Goal: Transaction & Acquisition: Purchase product/service

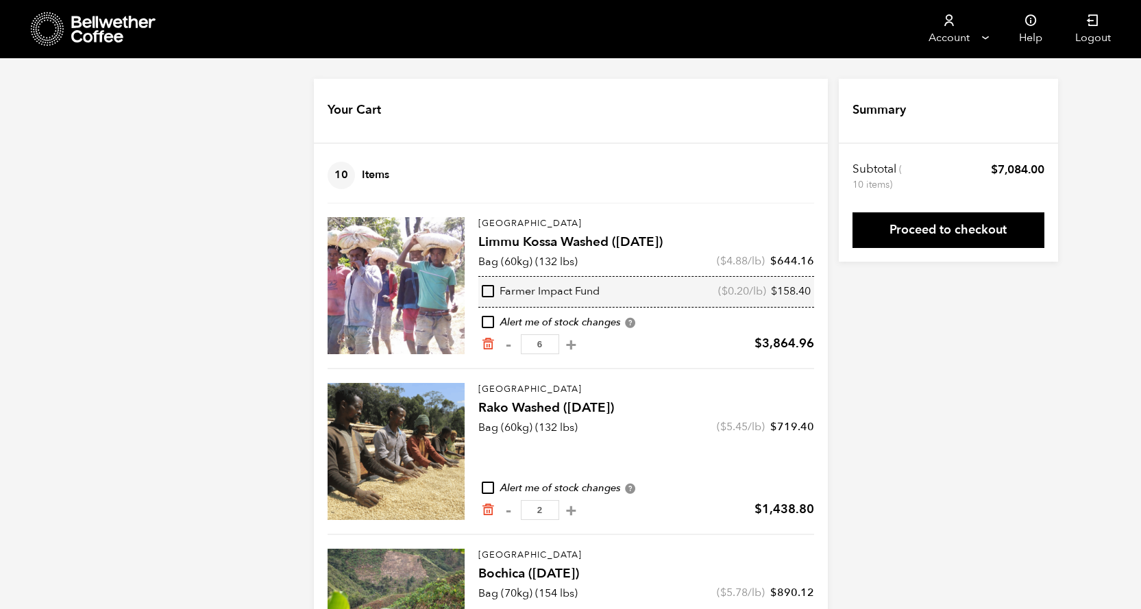
click at [1009, 439] on div "Your Cart 10 Items Update cart 10 Items Ethiopia Limmu Kossa Washed (SEP 23) Ba…" at bounding box center [570, 389] width 1141 height 621
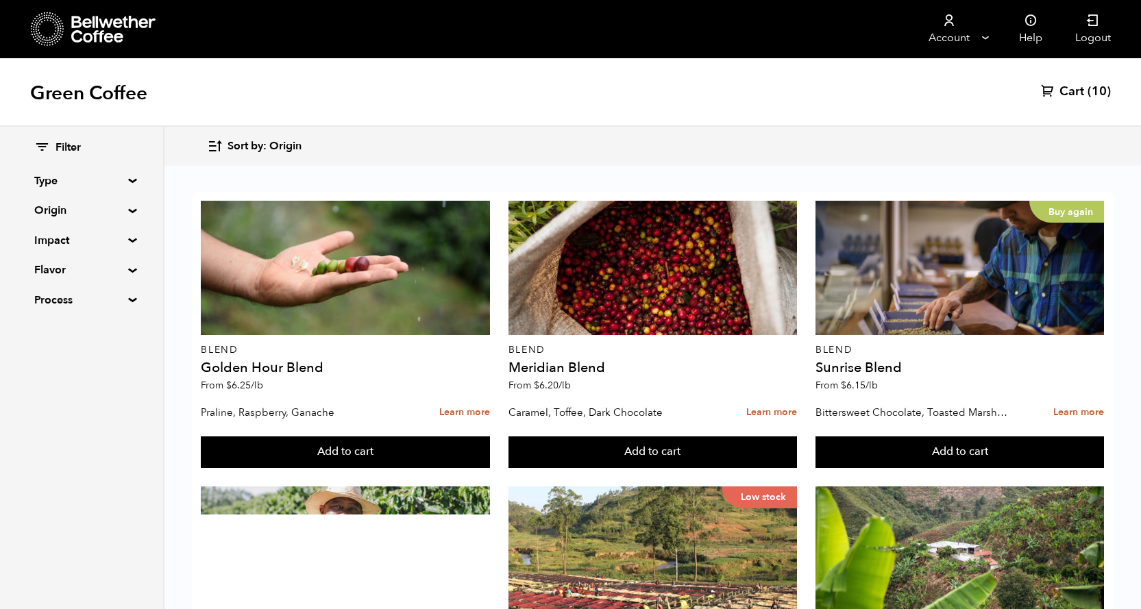
click at [238, 144] on span "Sort by: Origin" at bounding box center [265, 146] width 74 height 15
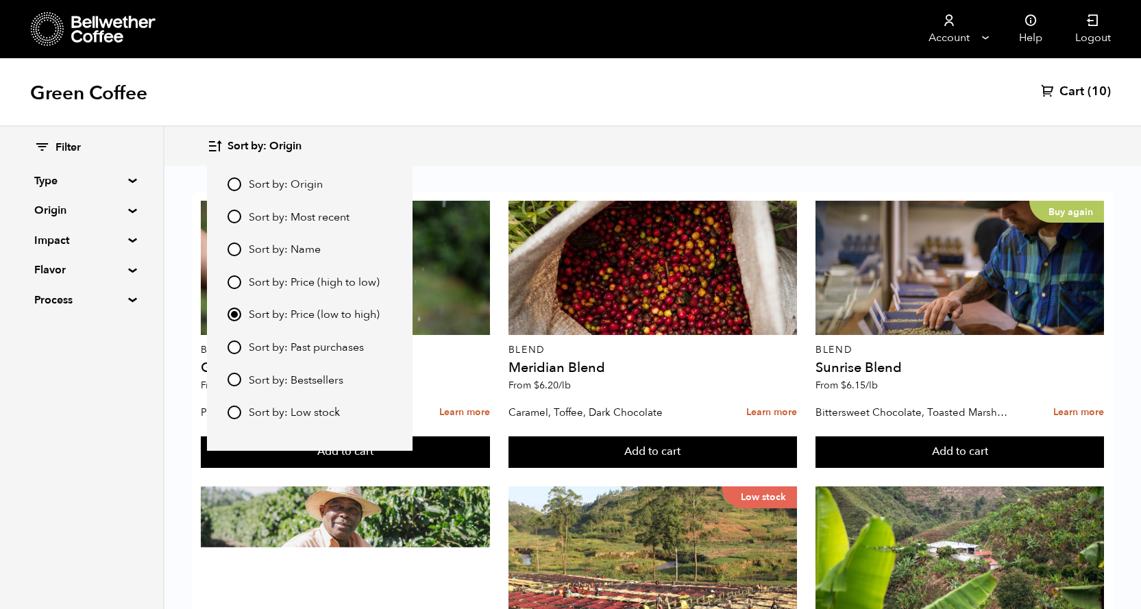
click at [232, 279] on input "Sort by: Price (high to low)" at bounding box center [235, 283] width 14 height 14
radio input "true"
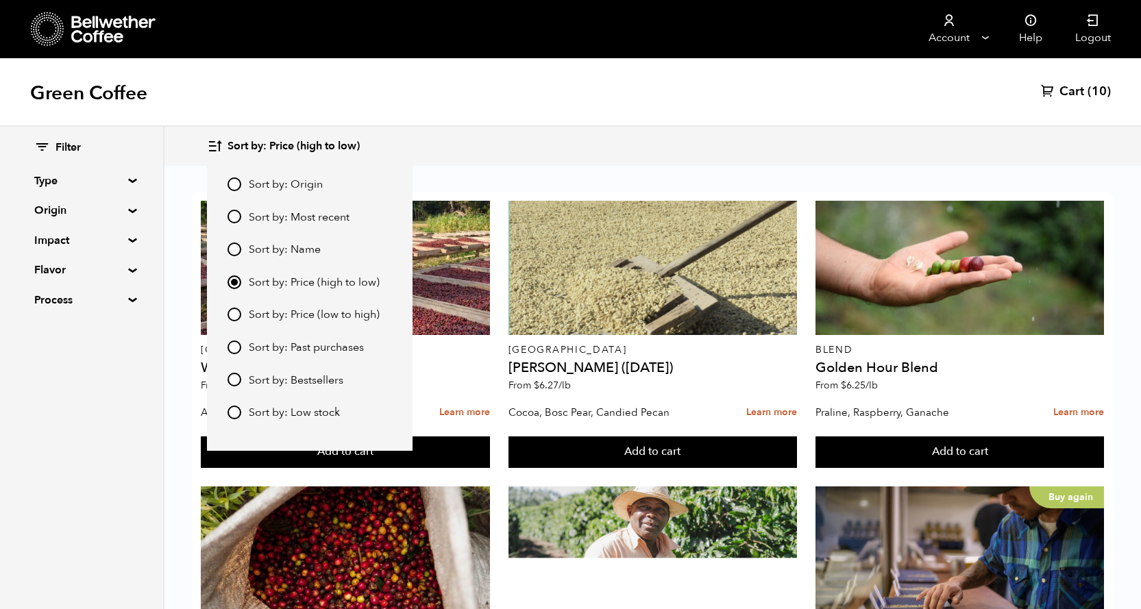
click at [587, 124] on div "Green Coffee Cart (10)" at bounding box center [570, 92] width 1141 height 69
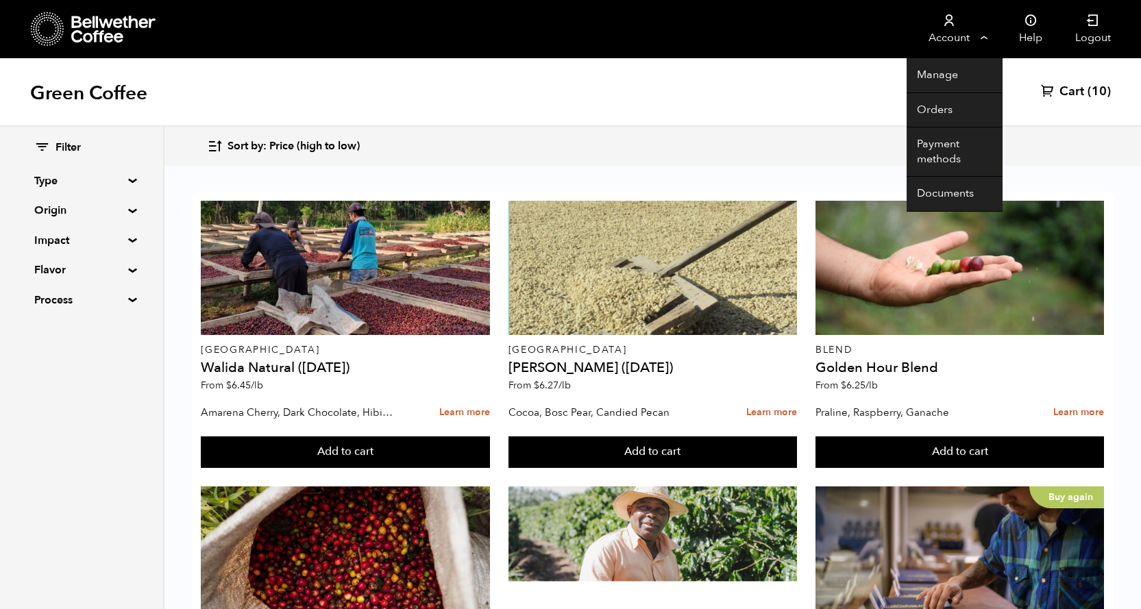
click at [950, 32] on link "Account" at bounding box center [949, 29] width 84 height 58
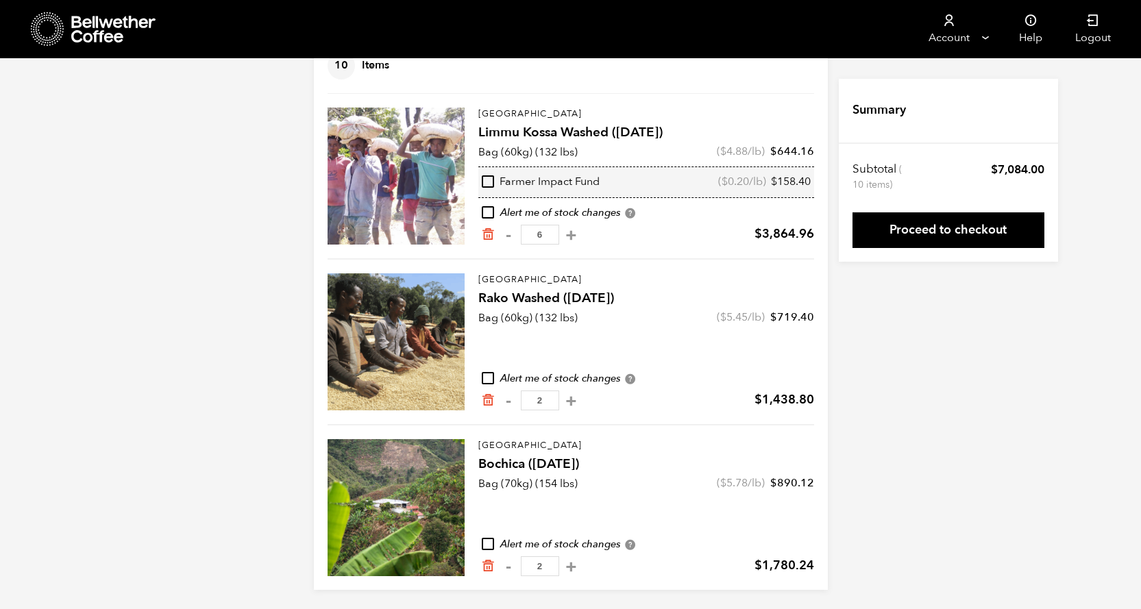
scroll to position [112, 0]
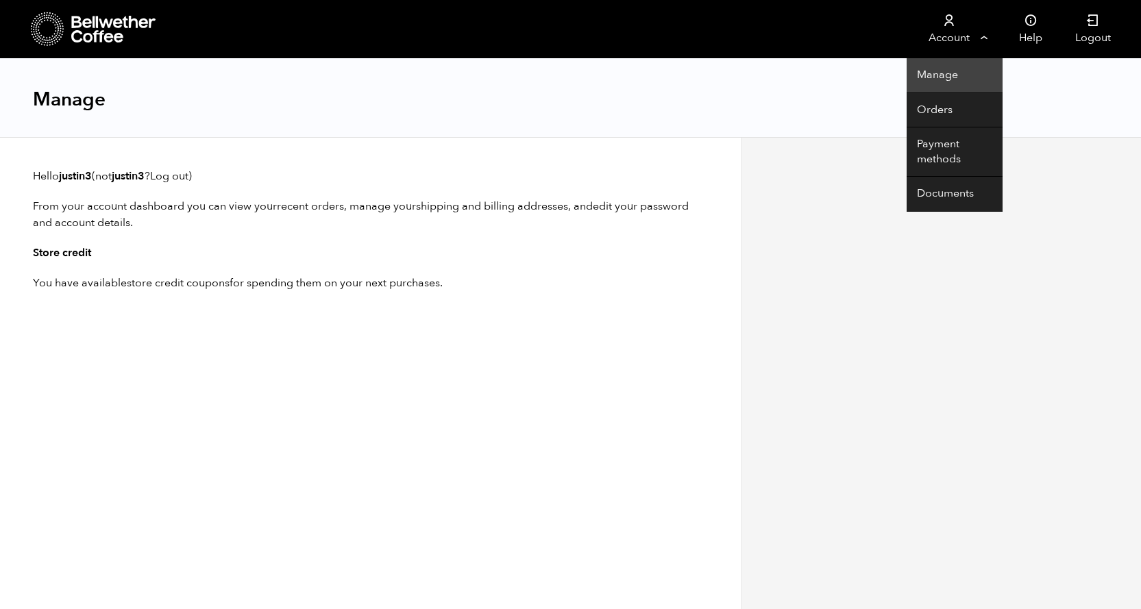
click at [928, 73] on link "Manage" at bounding box center [955, 75] width 96 height 35
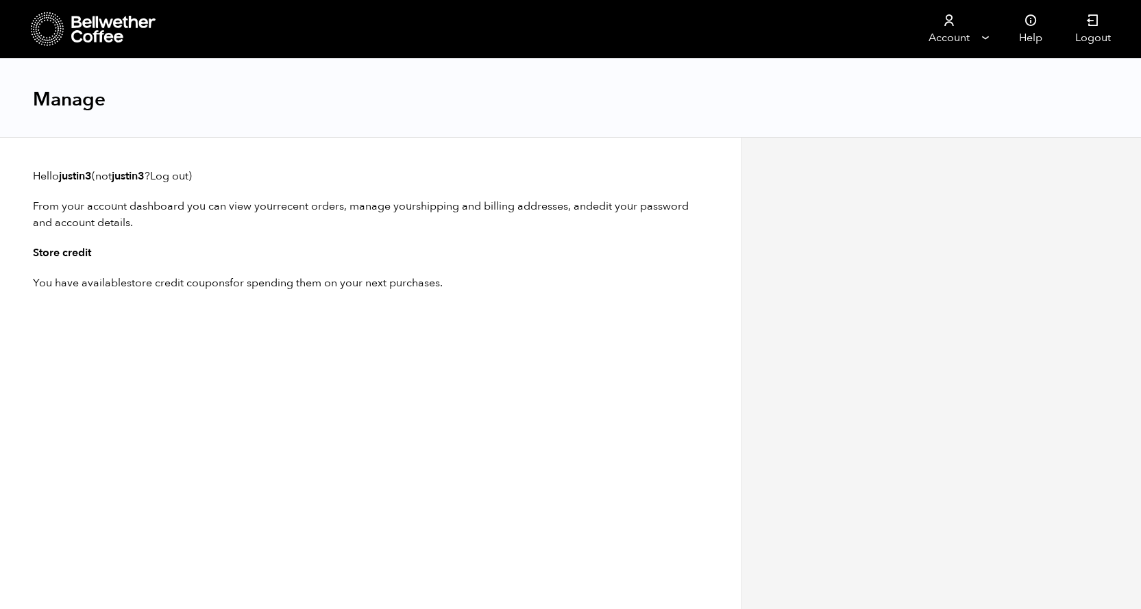
click at [95, 26] on icon at bounding box center [114, 29] width 86 height 27
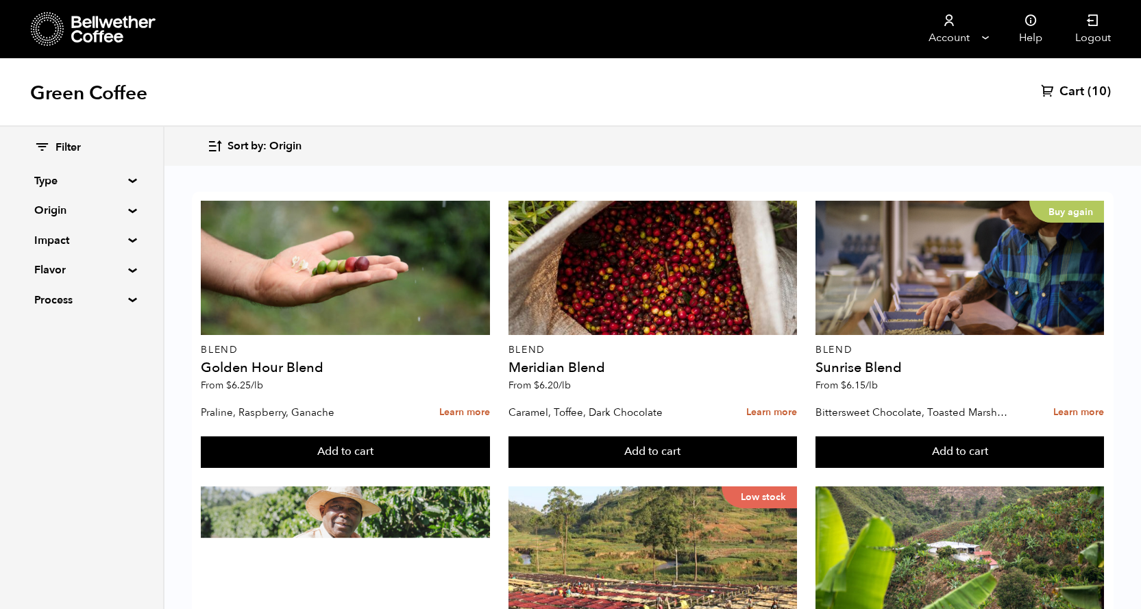
click at [221, 145] on icon "button" at bounding box center [215, 146] width 16 height 16
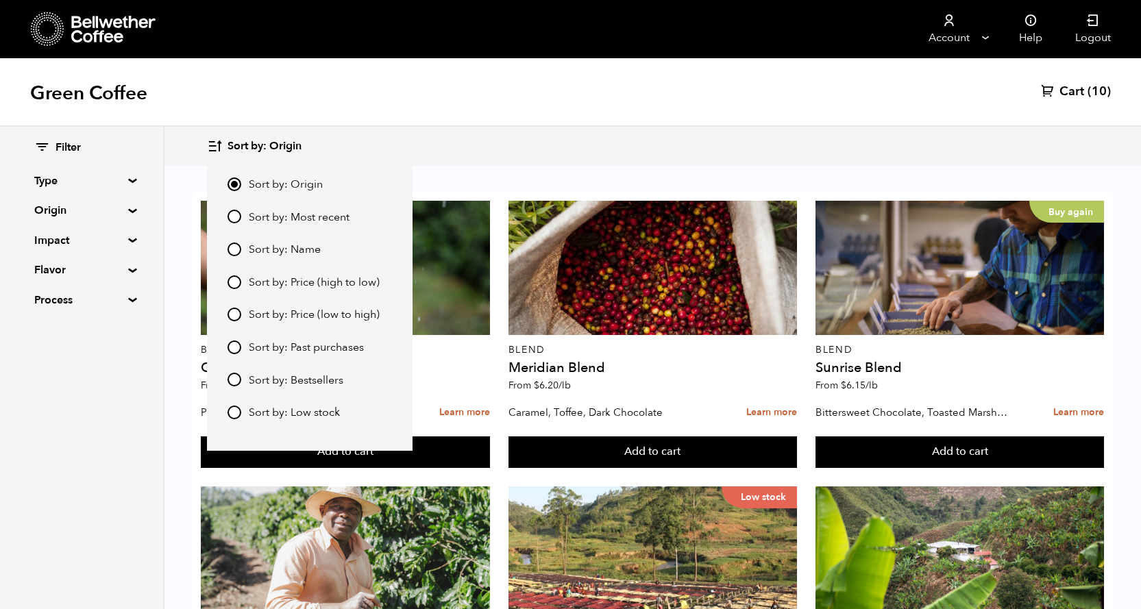
click at [230, 317] on input "Sort by: Price (low to high)" at bounding box center [235, 315] width 14 height 14
radio input "true"
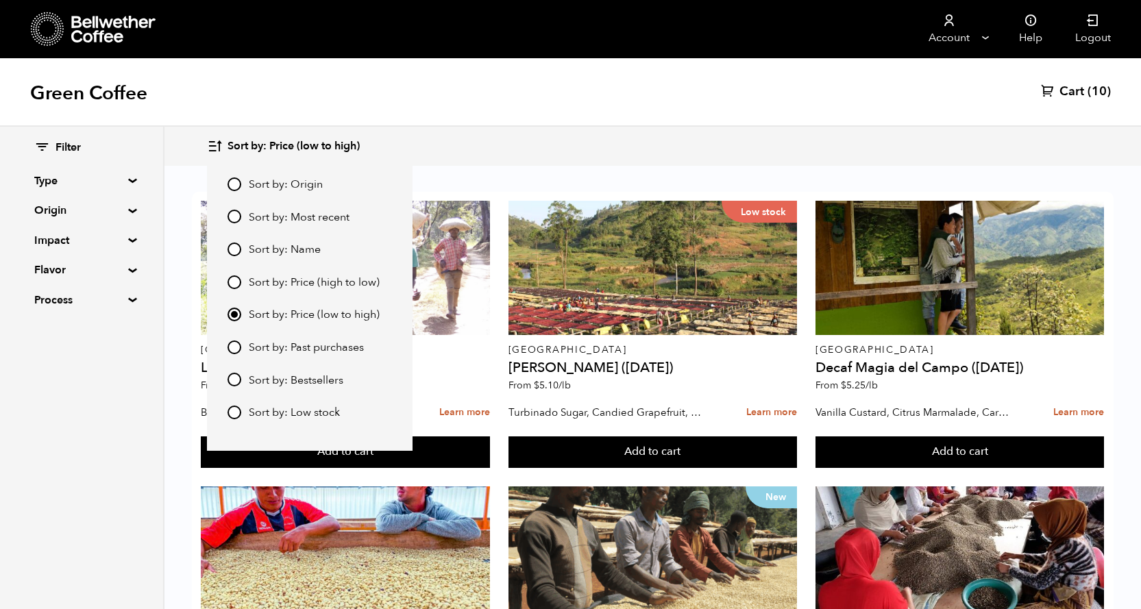
click at [609, 147] on div "Sort by: Price (low to high) Sort by: Origin Sort by: Most recent Sort by: Name…" at bounding box center [652, 146] width 891 height 32
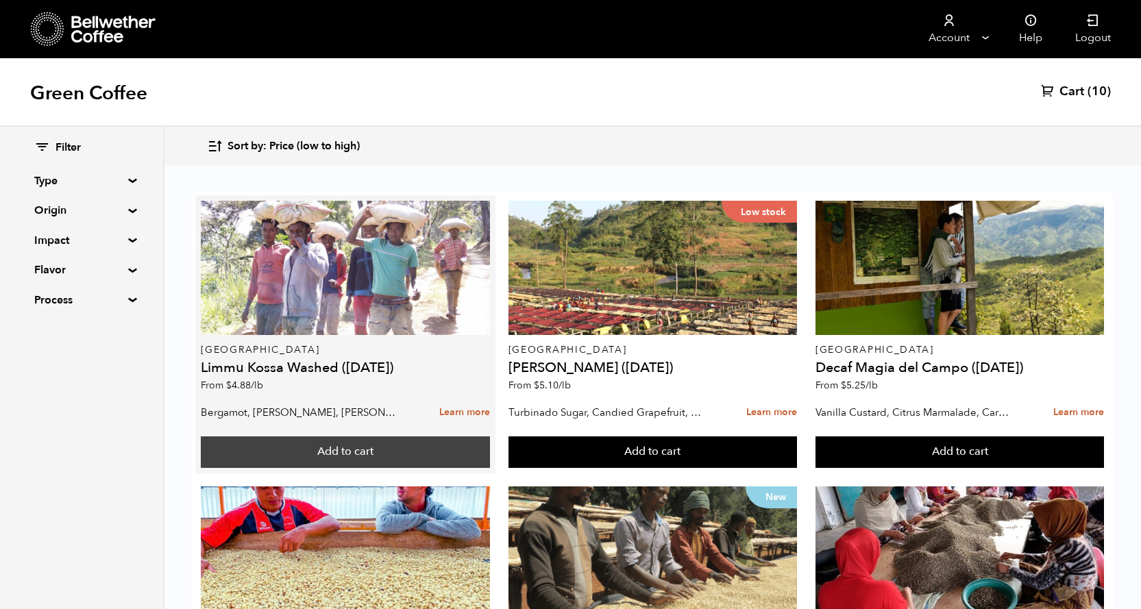
click at [430, 449] on button "Add to cart" at bounding box center [345, 453] width 289 height 32
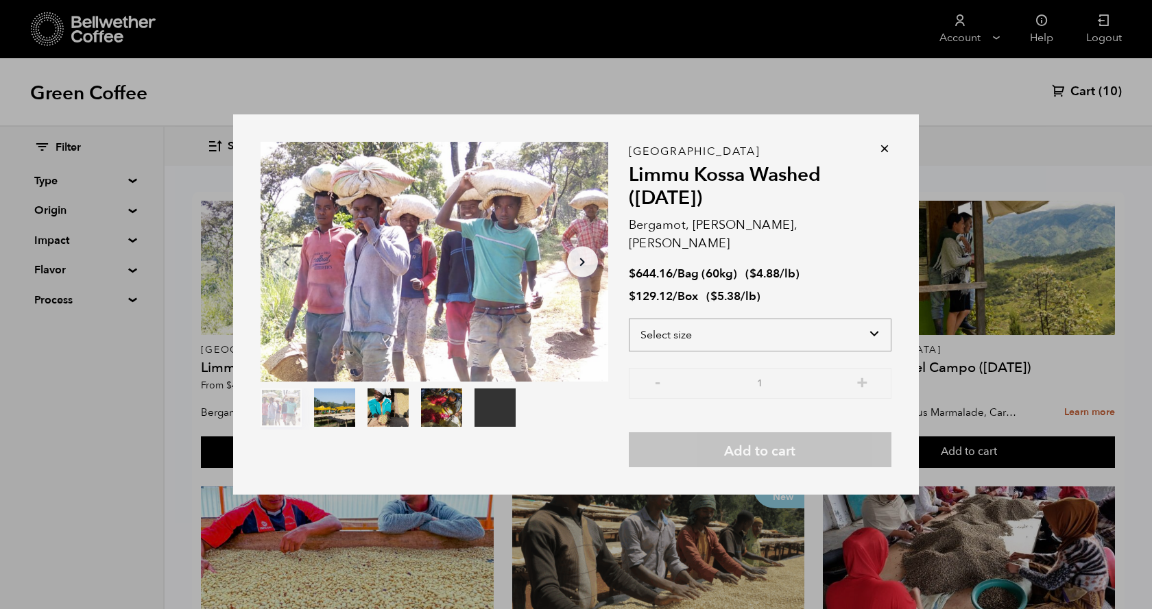
click at [885, 326] on select "Select size Bag (60kg) (132 lbs) Box (24 lbs)" at bounding box center [760, 335] width 263 height 33
select select "bag-3"
click at [629, 319] on select "Select size Bag (60kg) (132 lbs) Box (24 lbs)" at bounding box center [760, 335] width 263 height 33
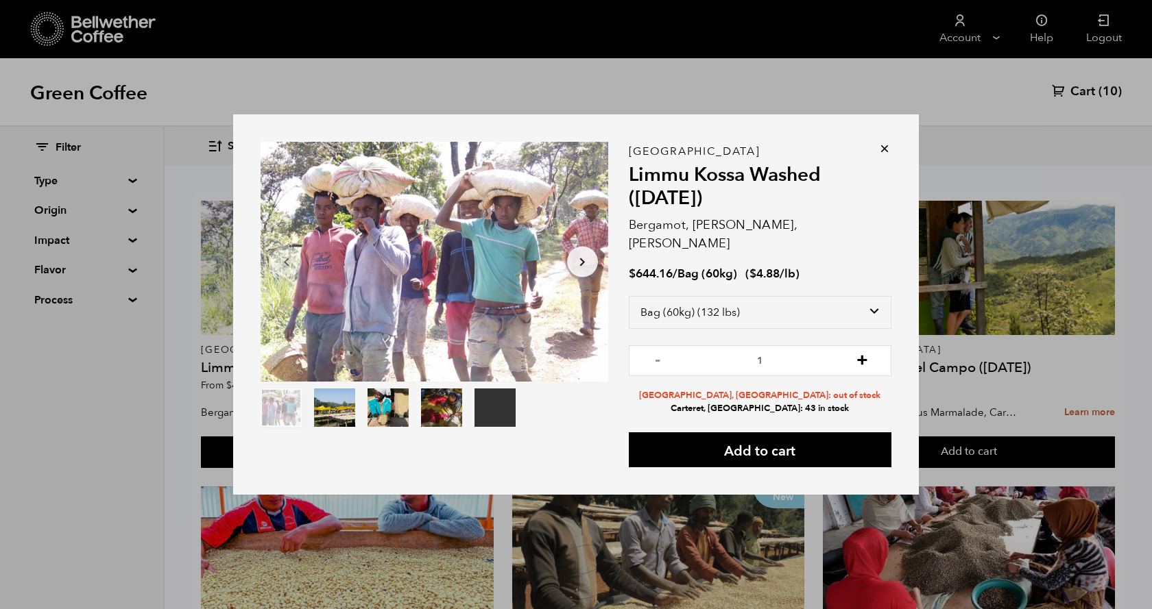
click at [862, 352] on button "+" at bounding box center [861, 359] width 17 height 14
type input "3"
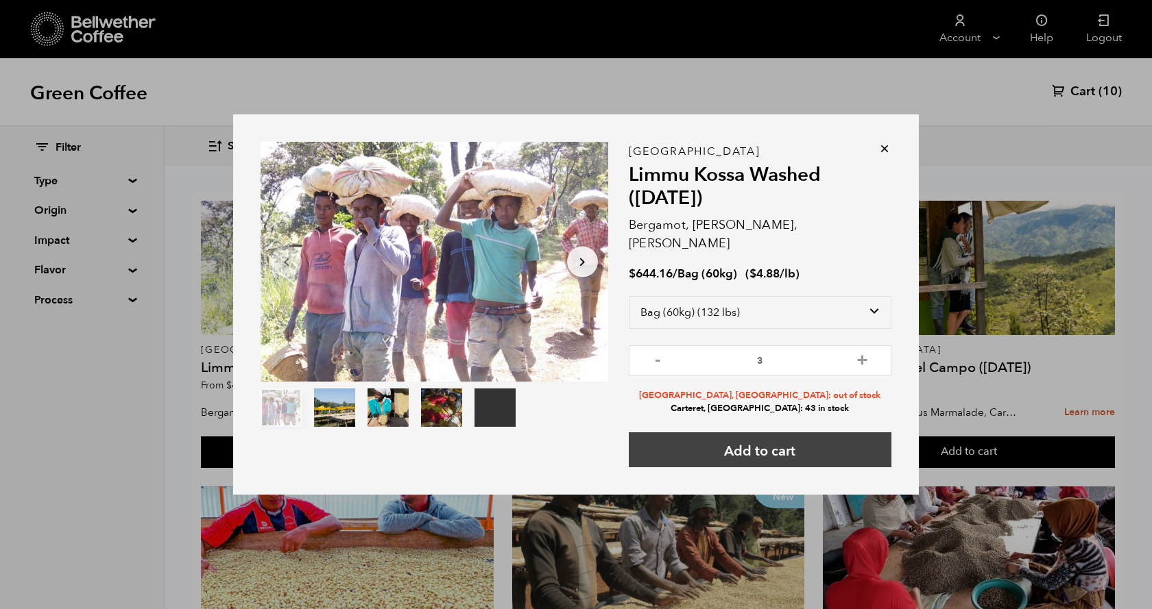
click at [834, 443] on button "Add to cart" at bounding box center [760, 450] width 263 height 35
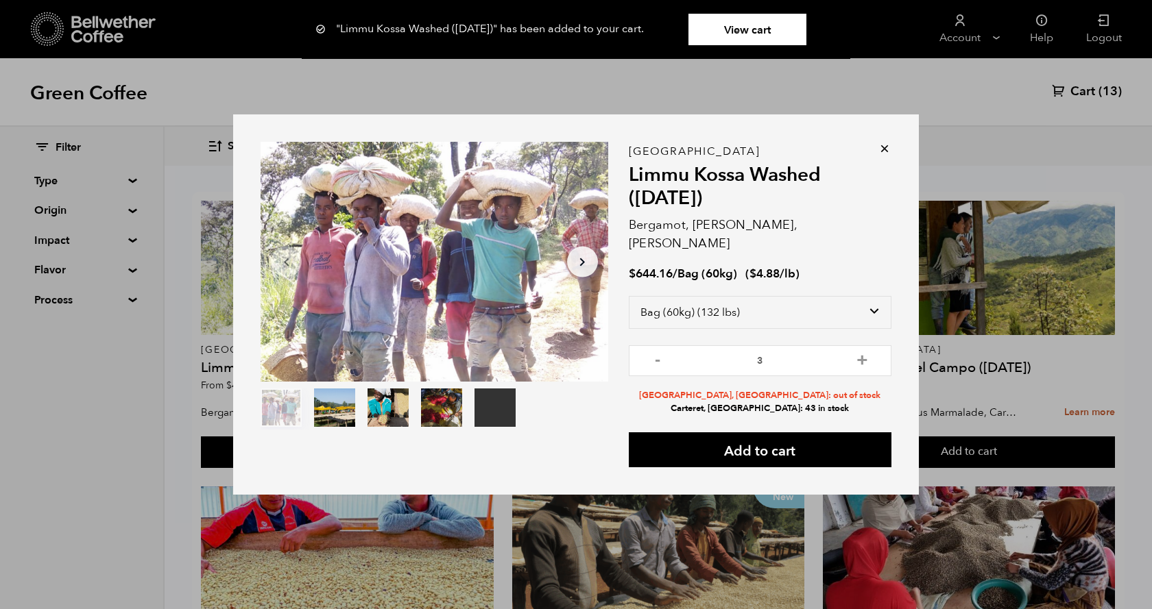
click at [884, 156] on icon at bounding box center [884, 149] width 14 height 14
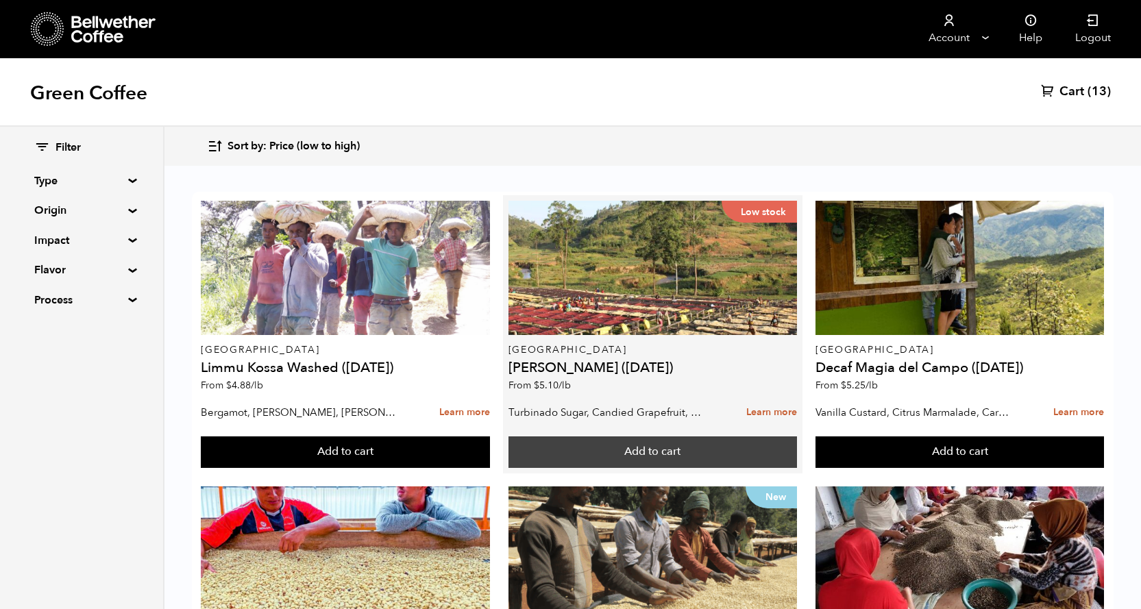
click at [694, 447] on button "Add to cart" at bounding box center [653, 453] width 289 height 32
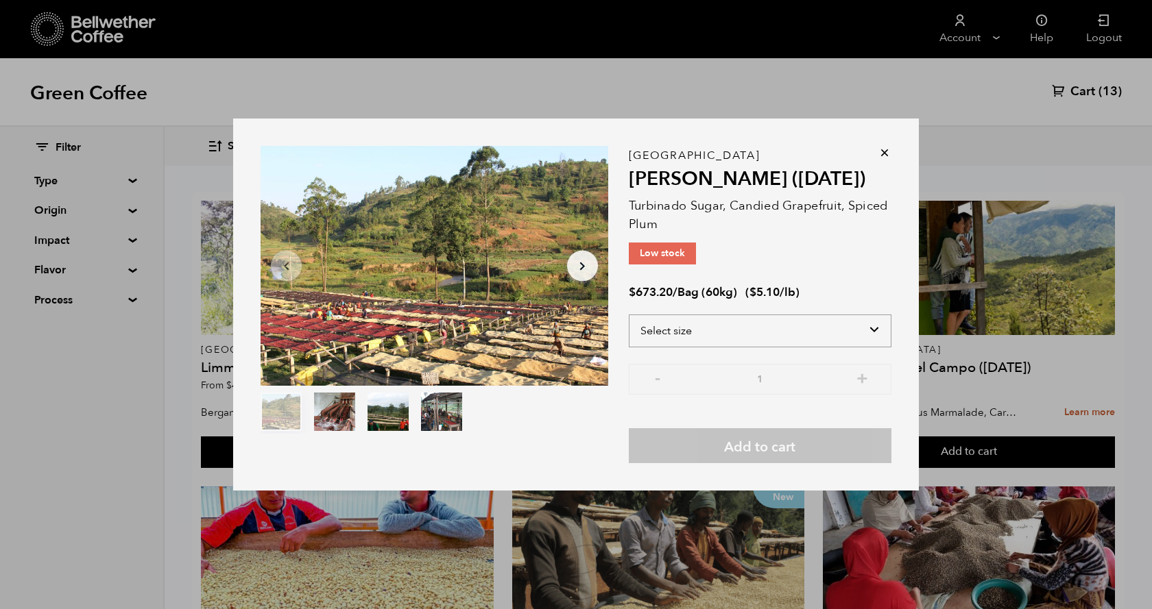
click at [851, 332] on select "Select size Bag (60kg) (132 lbs)" at bounding box center [760, 331] width 263 height 33
select select "bag-3"
click at [629, 315] on select "Select size Bag (60kg) (132 lbs)" at bounding box center [760, 331] width 263 height 33
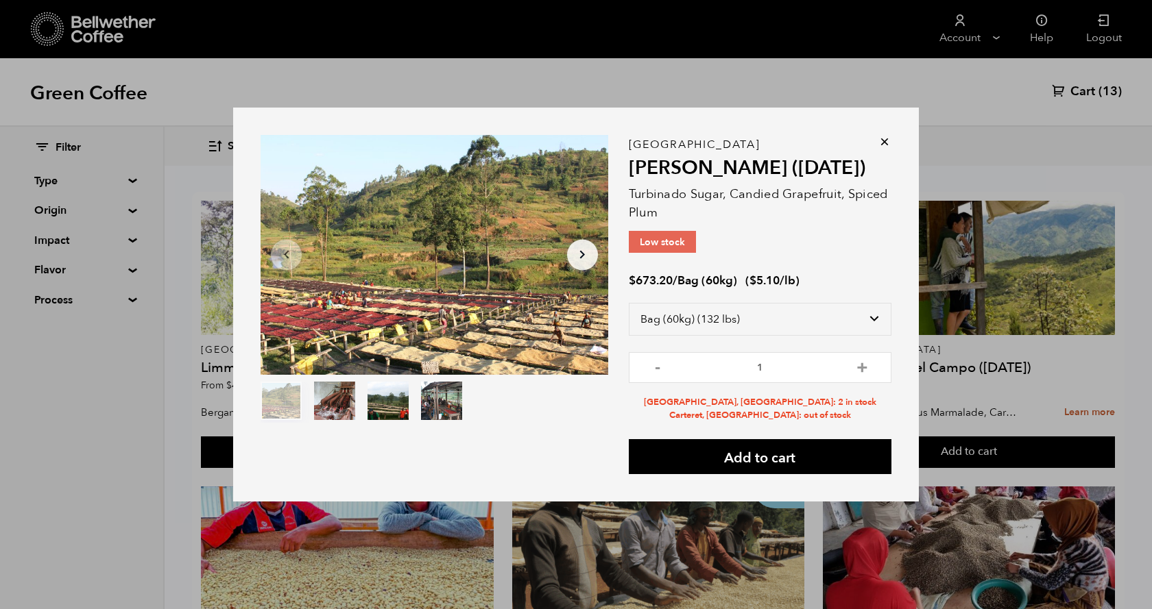
click at [891, 140] on div "Item 1 of 4 Arrow Left Arrow Right item 0 item 1 item 2 item 3 Item 1 of 4 Buru…" at bounding box center [576, 305] width 686 height 395
click at [886, 140] on icon at bounding box center [884, 142] width 14 height 14
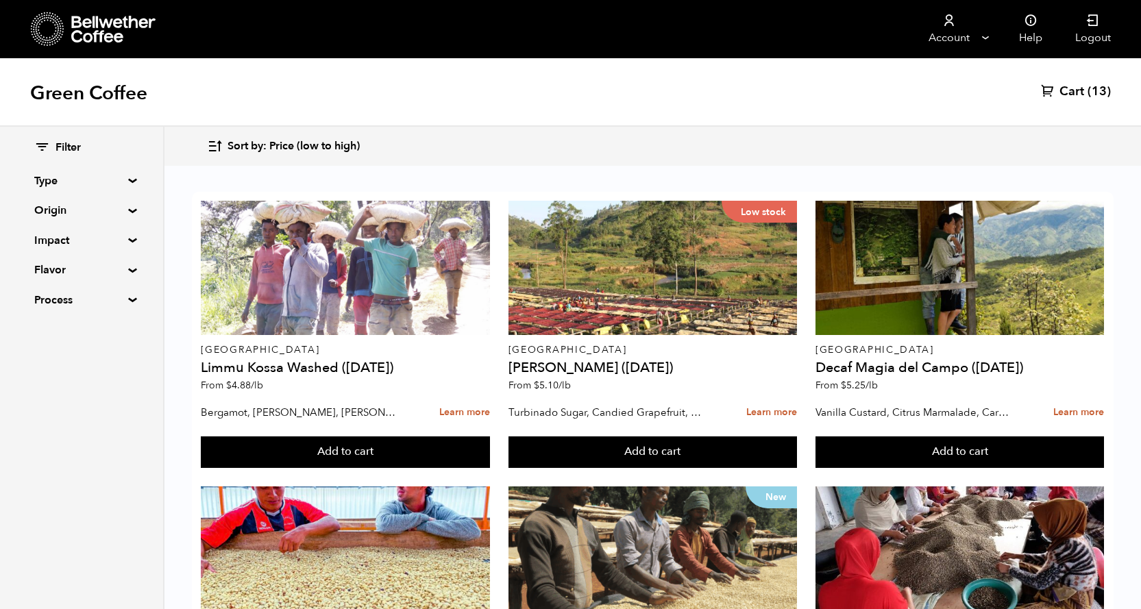
click at [302, 143] on span "Sort by: Price (low to high)" at bounding box center [294, 146] width 132 height 15
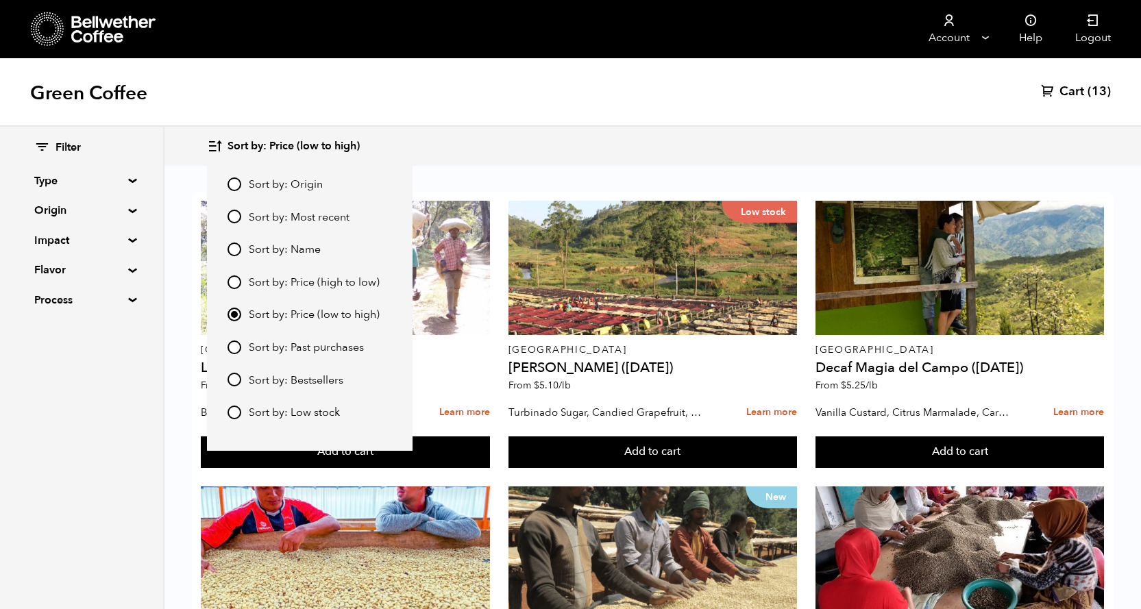
click at [302, 143] on span "Sort by: Price (low to high)" at bounding box center [294, 146] width 132 height 15
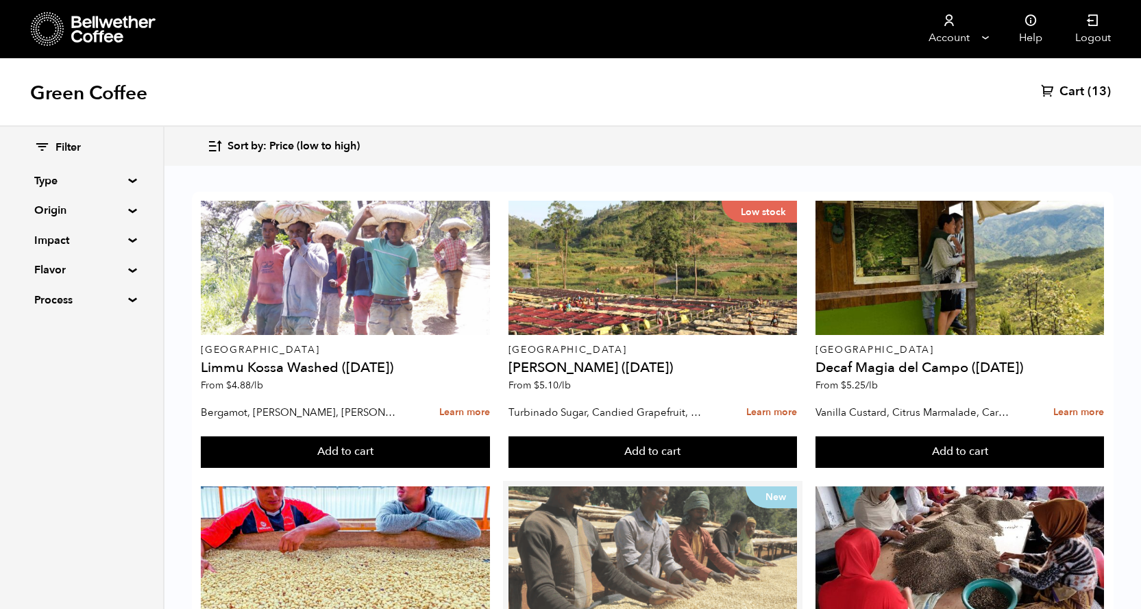
scroll to position [274, 0]
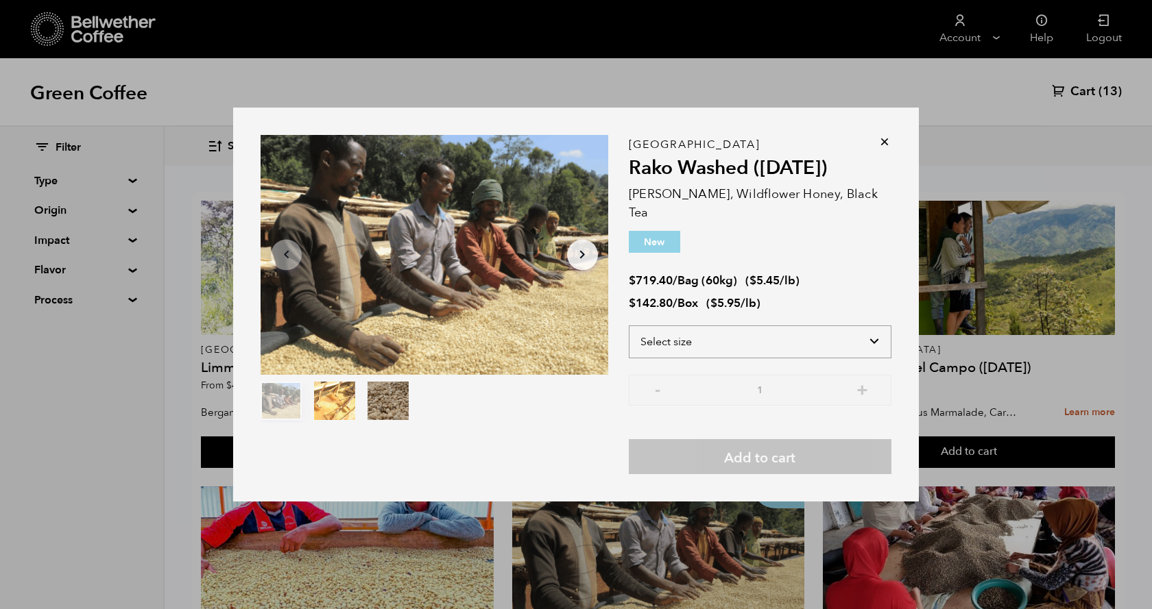
click at [871, 331] on select "Select size Bag (60kg) (132 lbs) Box (24 lbs)" at bounding box center [760, 342] width 263 height 33
select select "bag-3"
click at [629, 326] on select "Select size Bag (60kg) (132 lbs) Box (24 lbs)" at bounding box center [760, 342] width 263 height 33
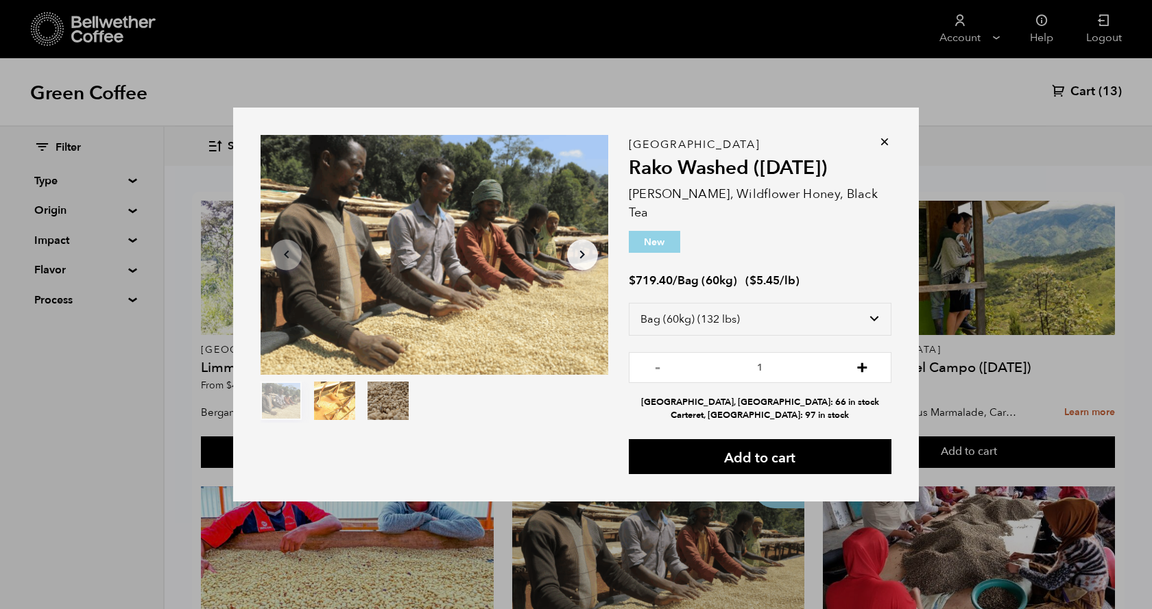
click at [862, 359] on button "+" at bounding box center [861, 366] width 17 height 14
click at [657, 359] on button "-" at bounding box center [657, 366] width 17 height 14
type input "3"
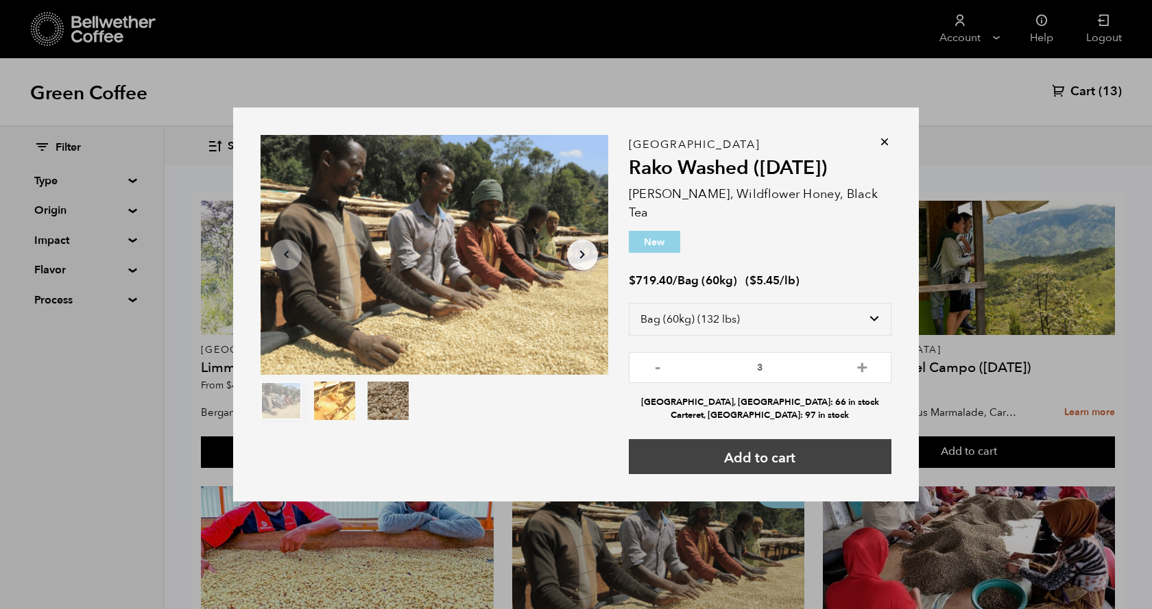
click at [817, 449] on button "Add to cart" at bounding box center [760, 456] width 263 height 35
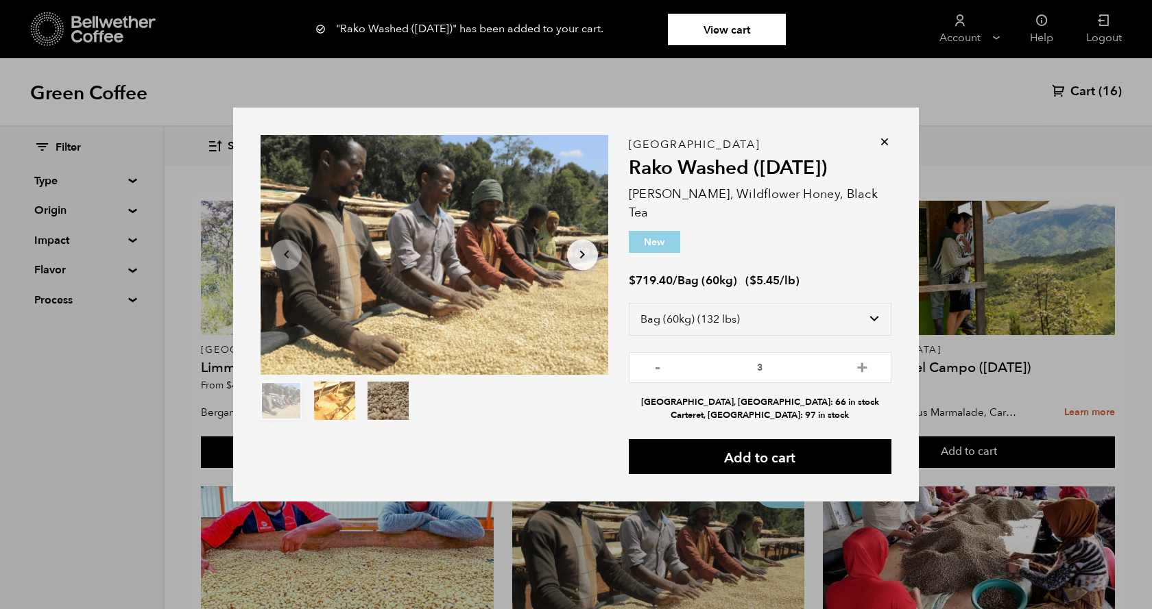
click at [888, 149] on icon at bounding box center [884, 142] width 14 height 14
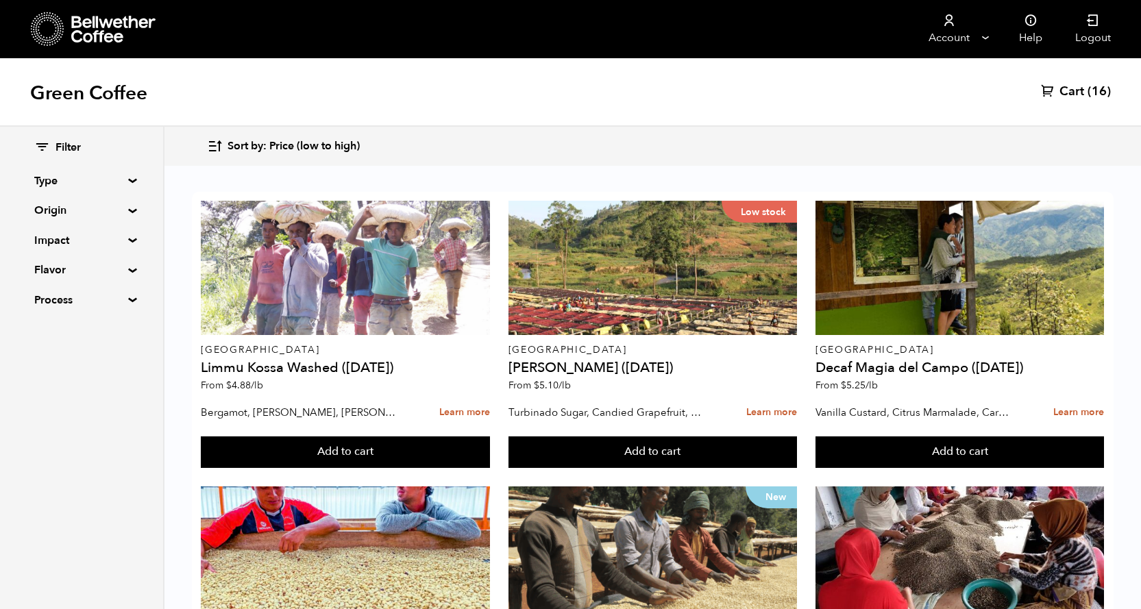
scroll to position [548, 0]
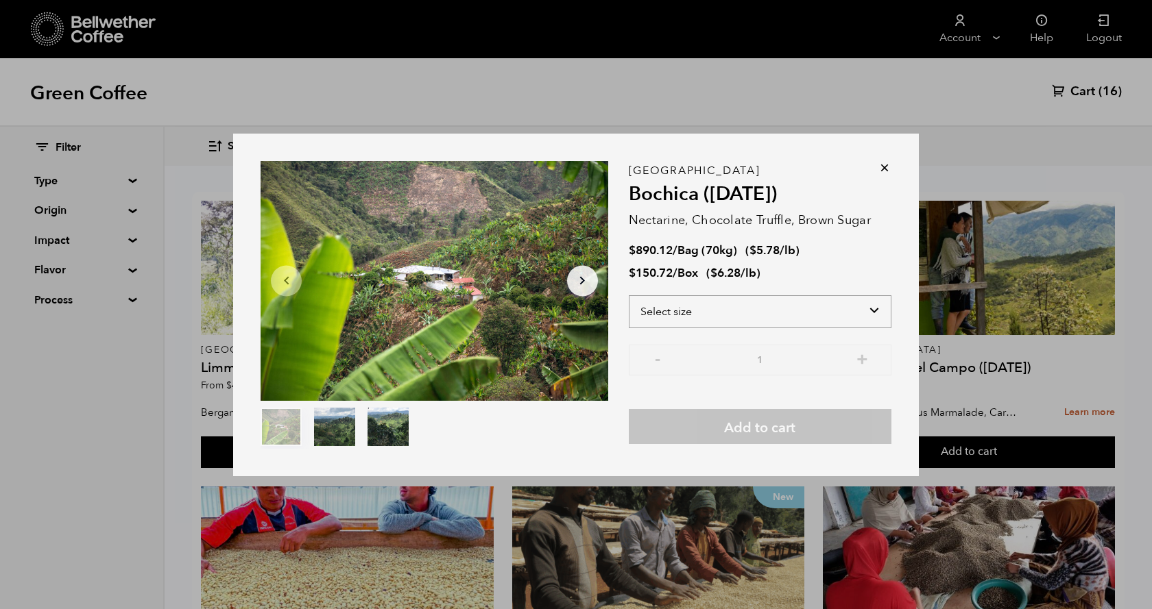
click at [861, 313] on select "Select size Bag (70kg) (154 lbs) Box (24 lbs)" at bounding box center [760, 311] width 263 height 33
select select "bag"
click at [629, 295] on select "Select size Bag (70kg) (154 lbs) Box (24 lbs)" at bounding box center [760, 311] width 263 height 33
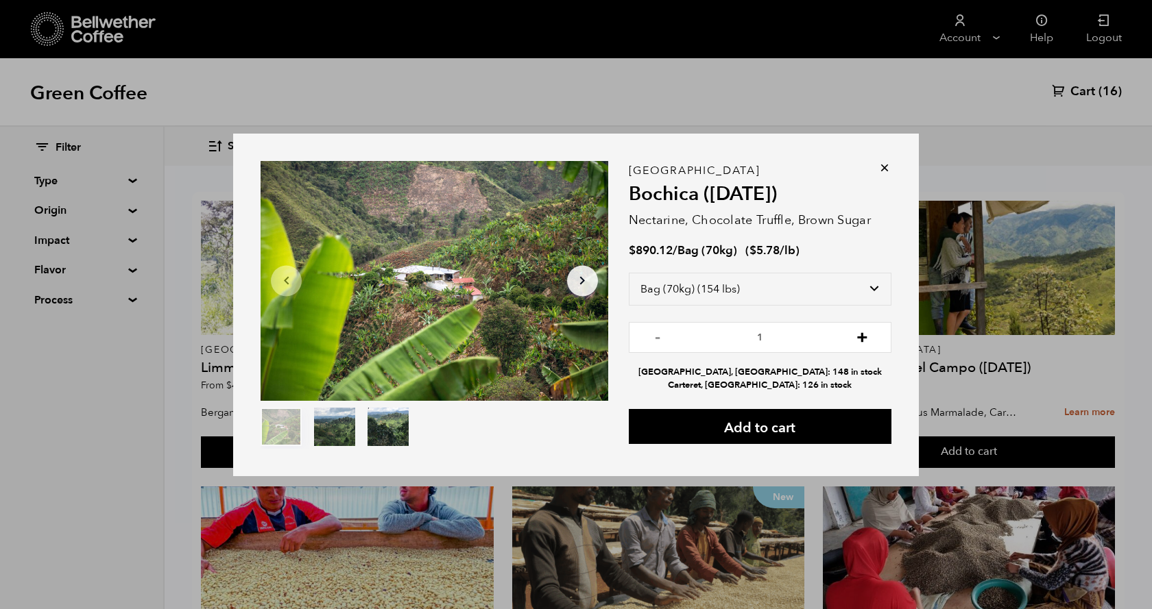
click at [862, 339] on button "+" at bounding box center [861, 336] width 17 height 14
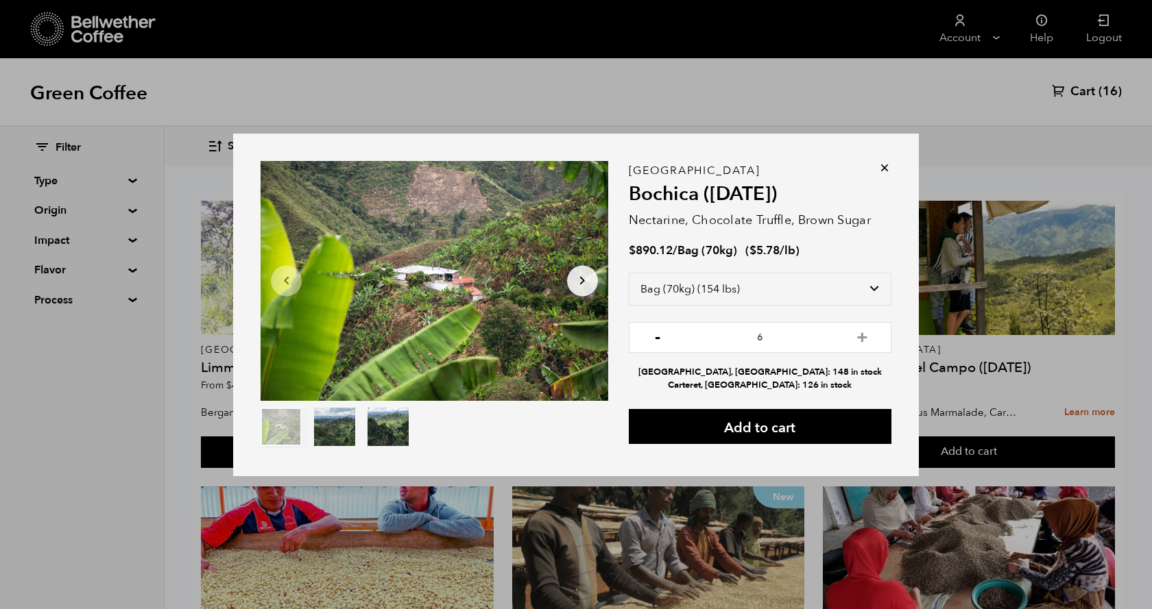
click at [657, 339] on button "-" at bounding box center [657, 336] width 17 height 14
click at [655, 339] on button "-" at bounding box center [657, 336] width 17 height 14
type input "4"
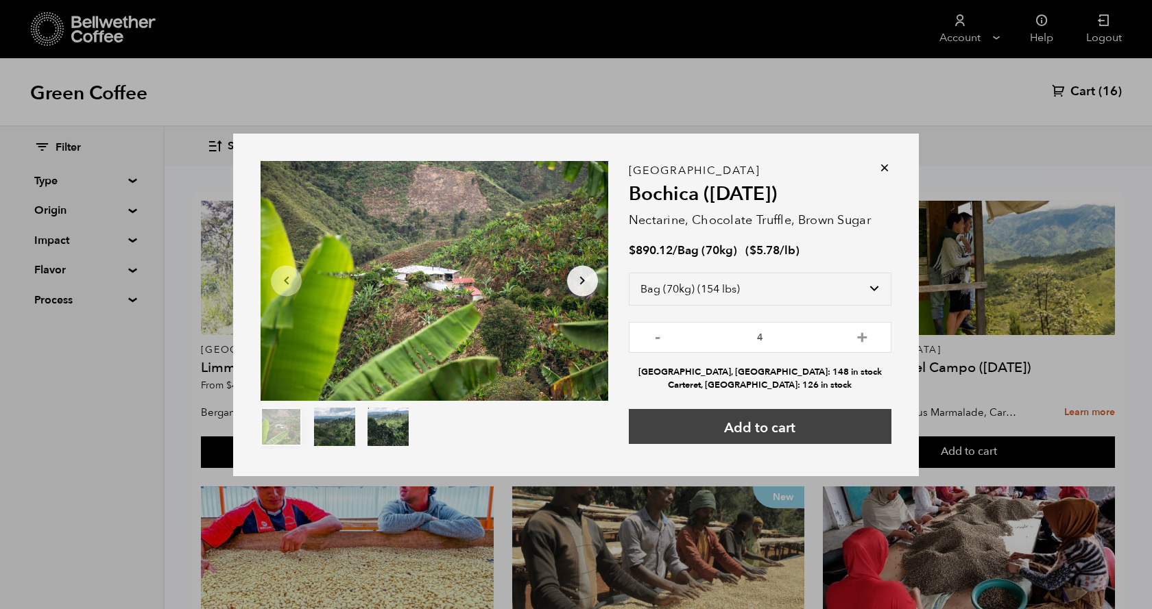
click at [744, 423] on button "Add to cart" at bounding box center [760, 426] width 263 height 35
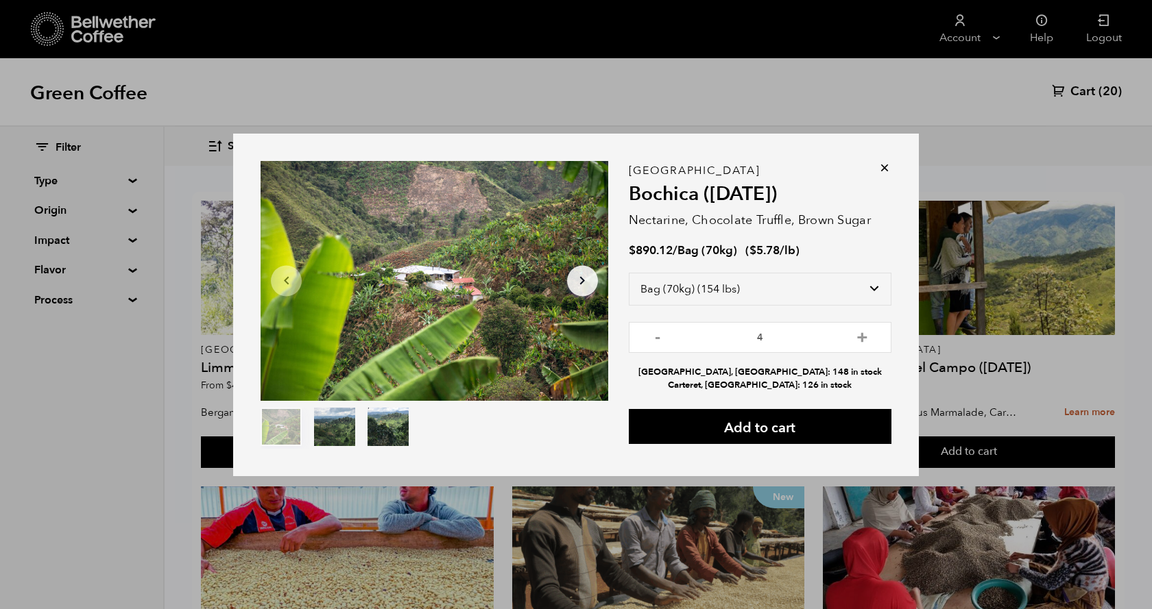
click at [882, 167] on icon at bounding box center [884, 168] width 14 height 14
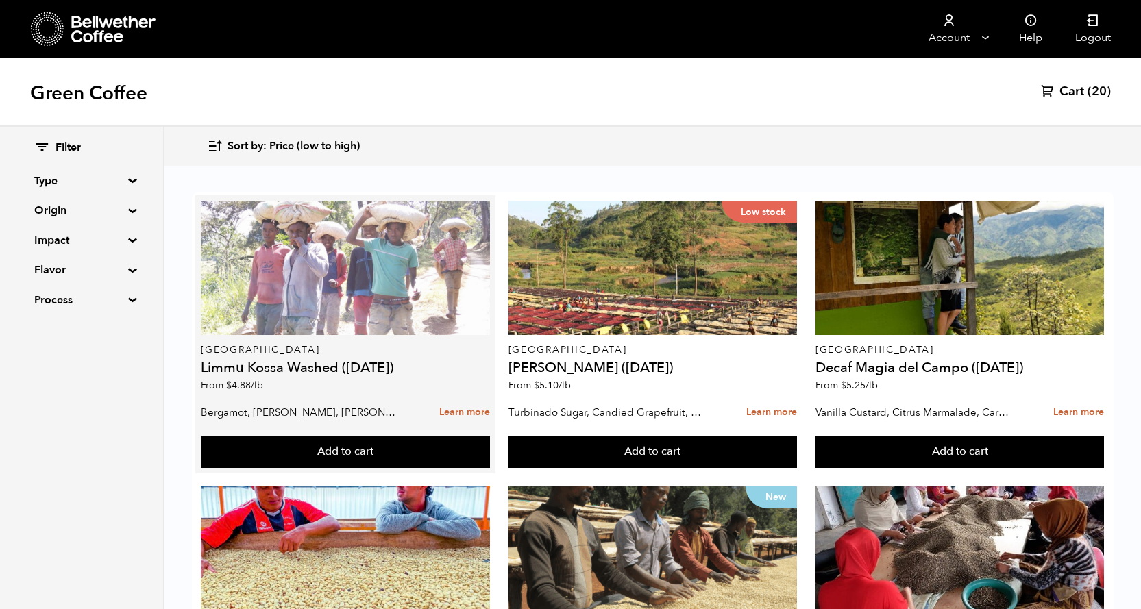
scroll to position [0, 0]
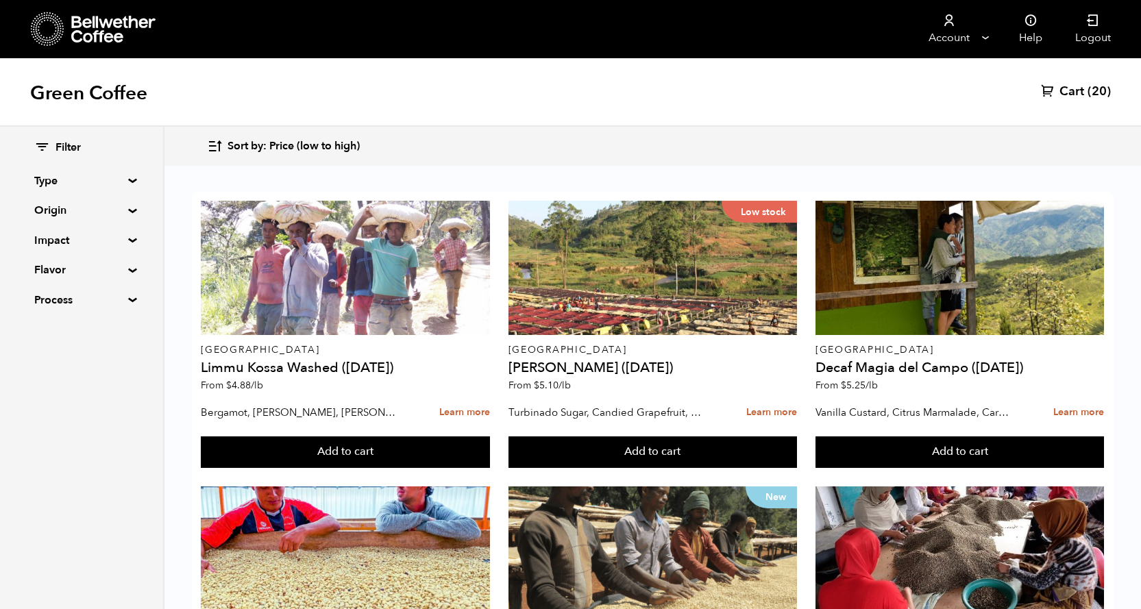
click at [236, 146] on span "Sort by: Price (low to high)" at bounding box center [294, 146] width 132 height 15
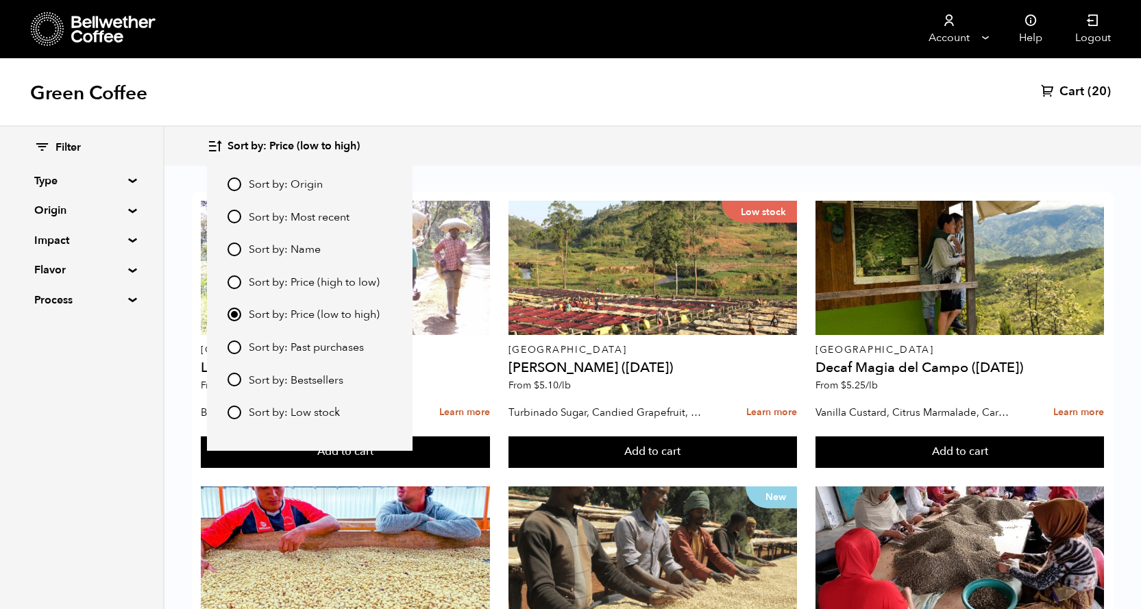
click at [228, 184] on input "Sort by: Origin" at bounding box center [235, 185] width 14 height 14
radio input "true"
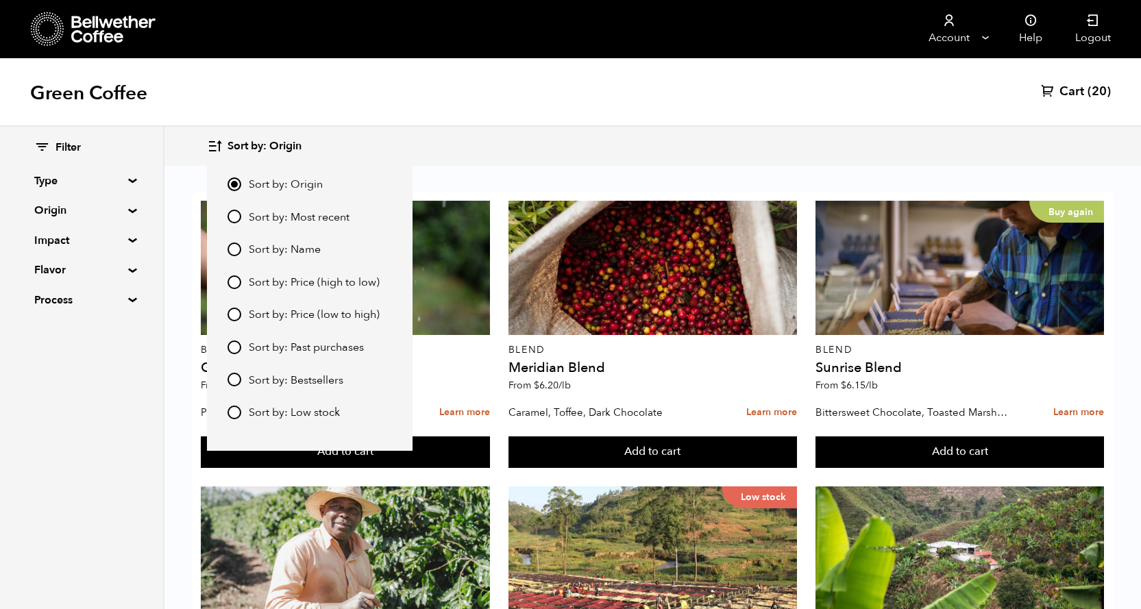
click at [553, 158] on div "Sort by: Origin Sort by: Origin Sort by: Most recent Sort by: Name Sort by: Pri…" at bounding box center [652, 146] width 891 height 32
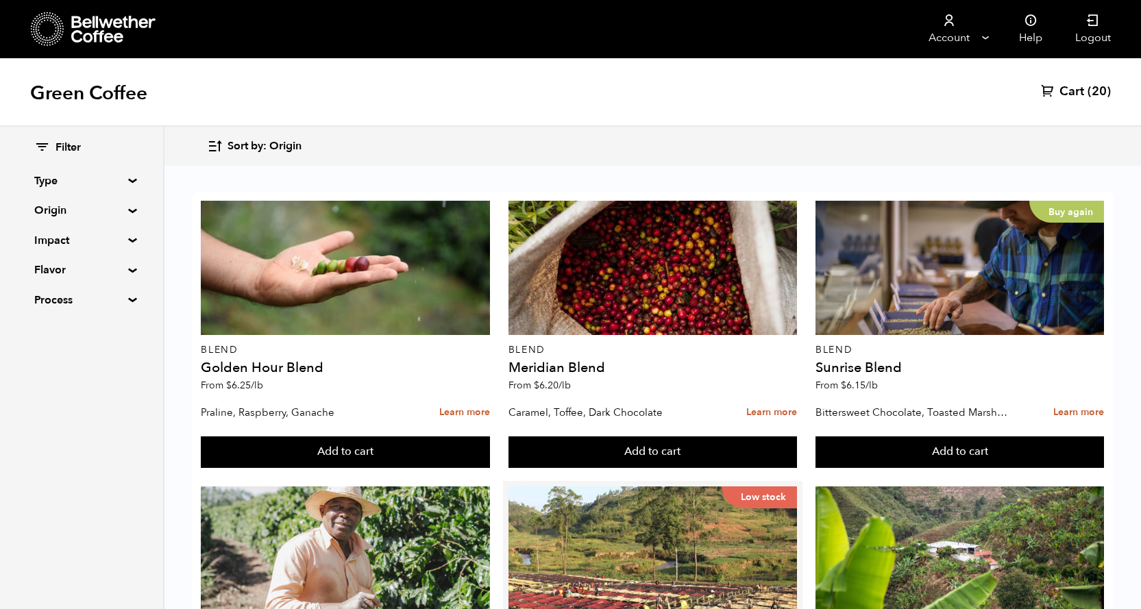
scroll to position [12, 0]
click at [217, 150] on icon "button" at bounding box center [215, 146] width 16 height 16
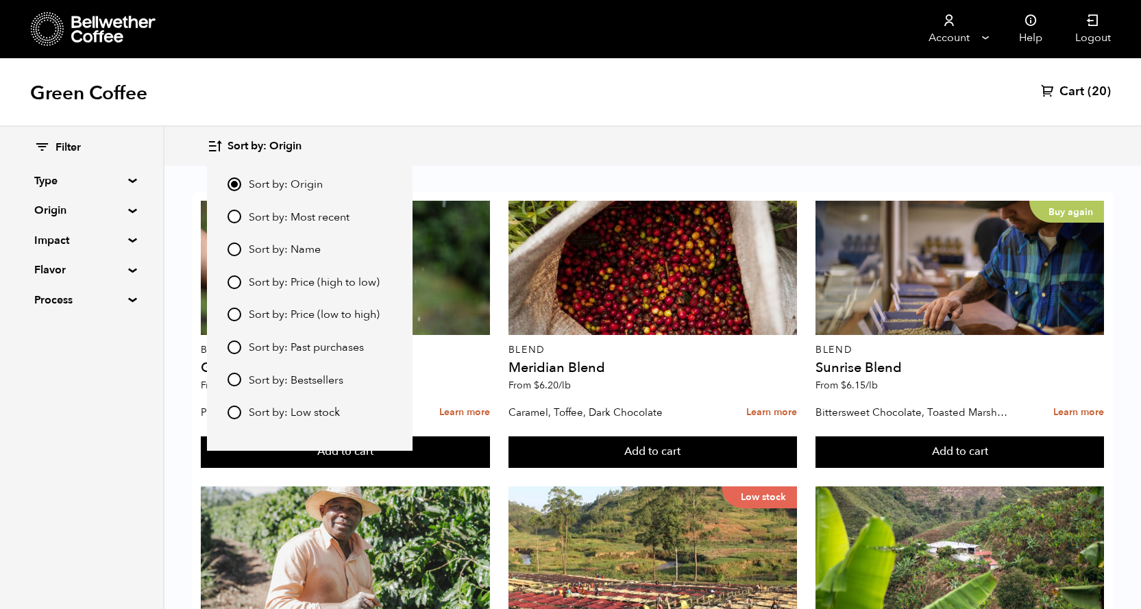
scroll to position [0, 0]
click at [233, 314] on input "Sort by: Price (low to high)" at bounding box center [235, 315] width 14 height 14
radio input "true"
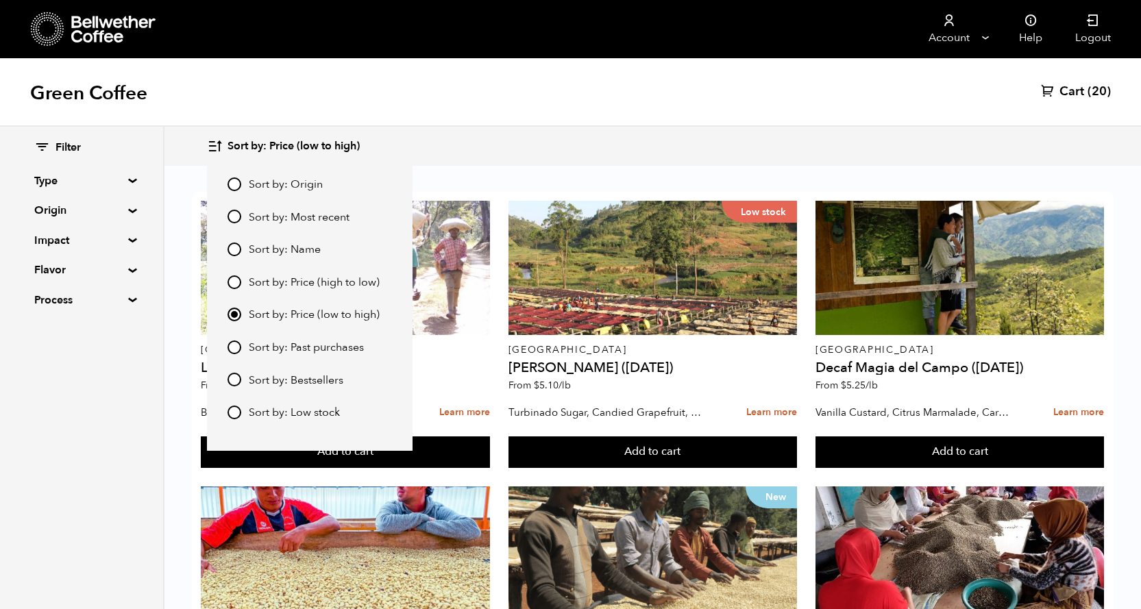
click at [677, 124] on div "Green Coffee Cart (20)" at bounding box center [570, 92] width 1141 height 69
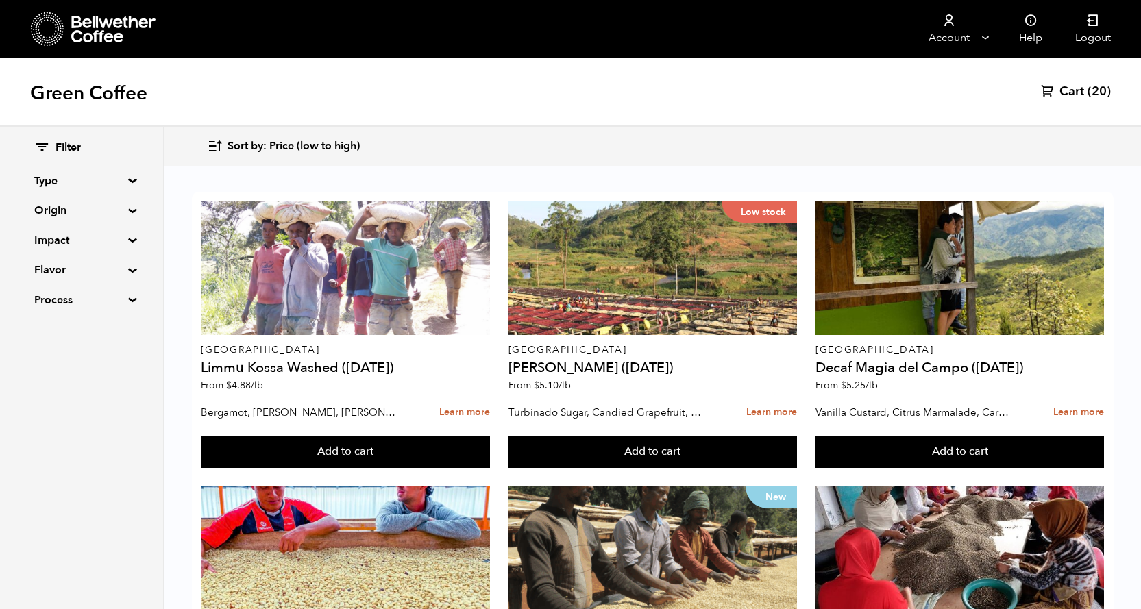
click at [252, 148] on span "Sort by: Price (low to high)" at bounding box center [294, 146] width 132 height 15
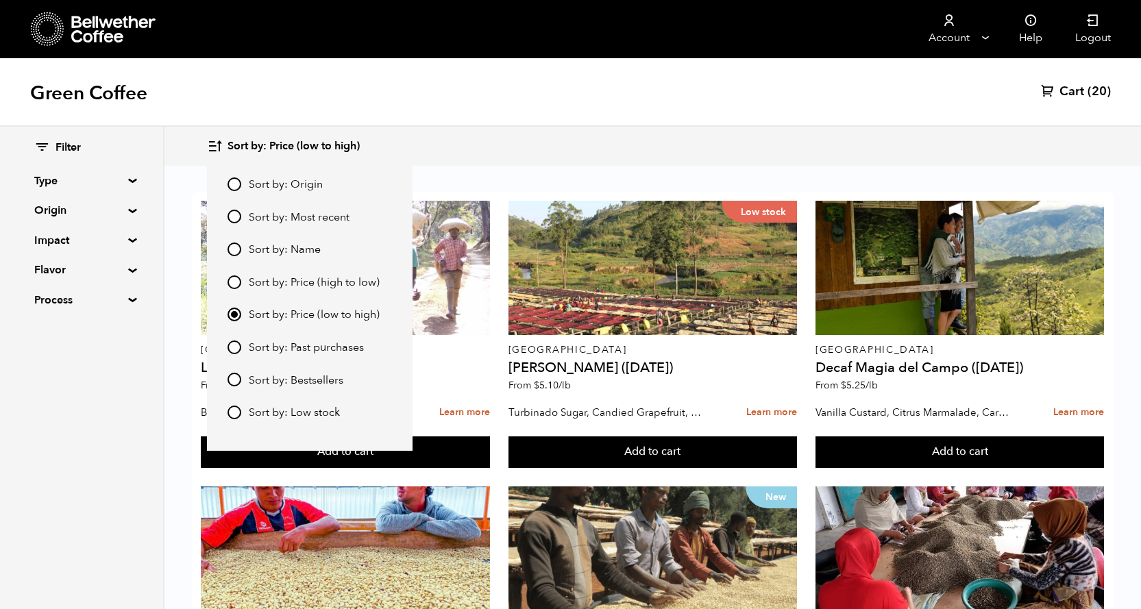
click at [232, 217] on input "Sort by: Most recent" at bounding box center [235, 217] width 14 height 14
radio input "true"
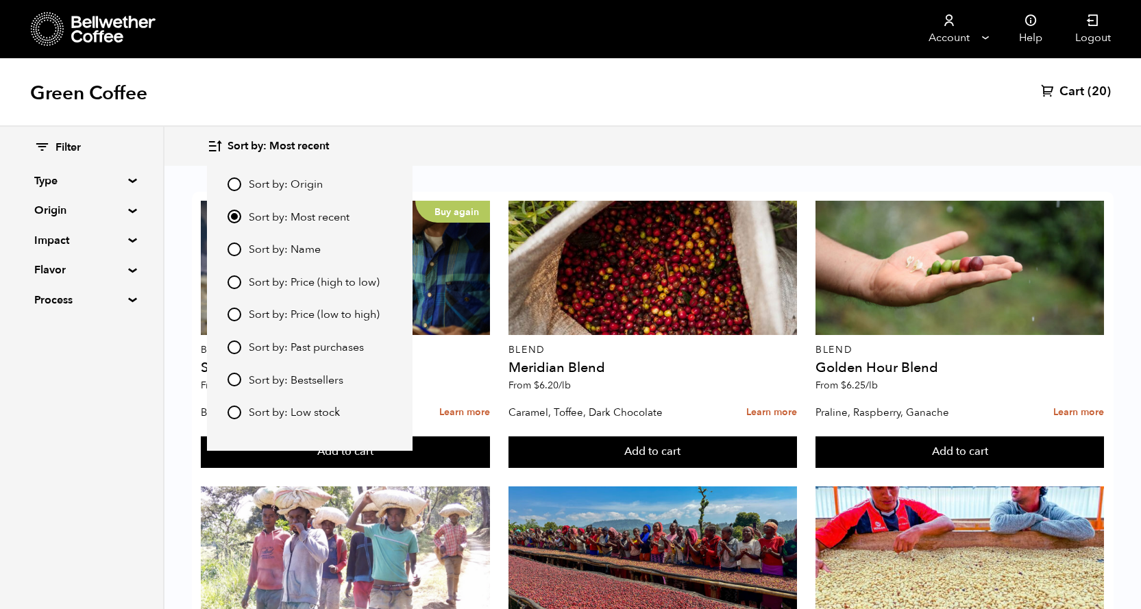
click at [610, 118] on div "Green Coffee Cart (20)" at bounding box center [570, 92] width 1141 height 69
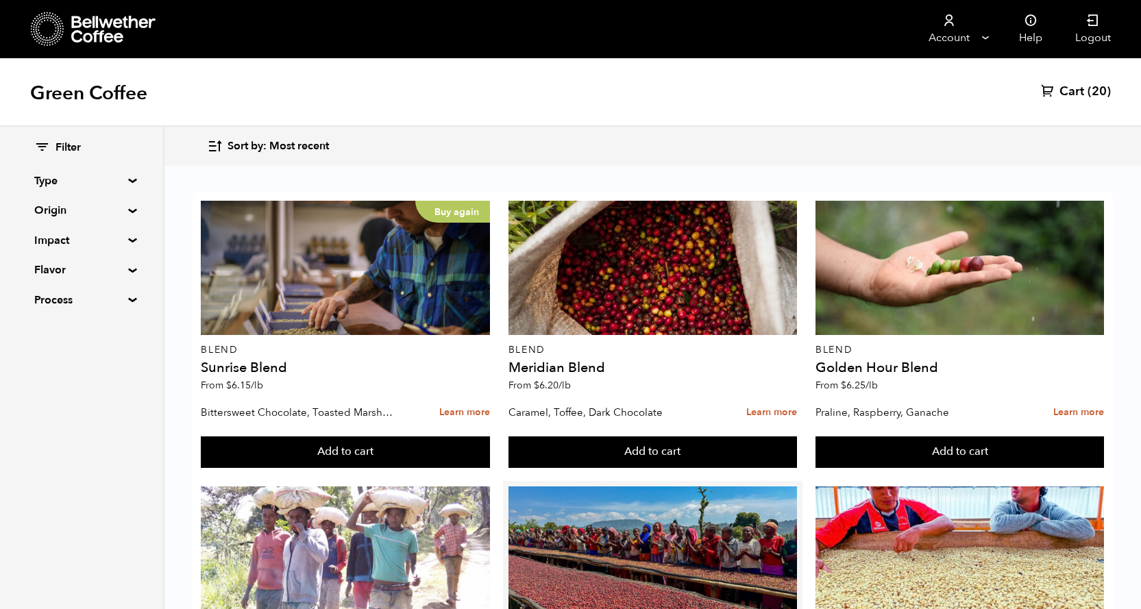
scroll to position [343, 0]
click at [1068, 90] on span "Cart" at bounding box center [1072, 92] width 25 height 16
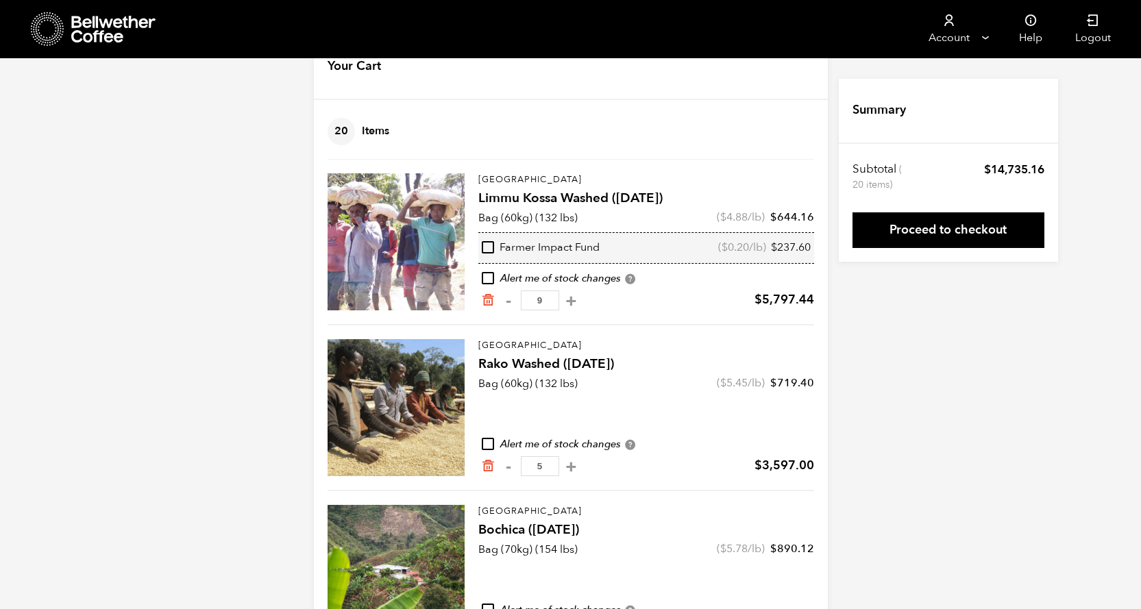
scroll to position [69, 0]
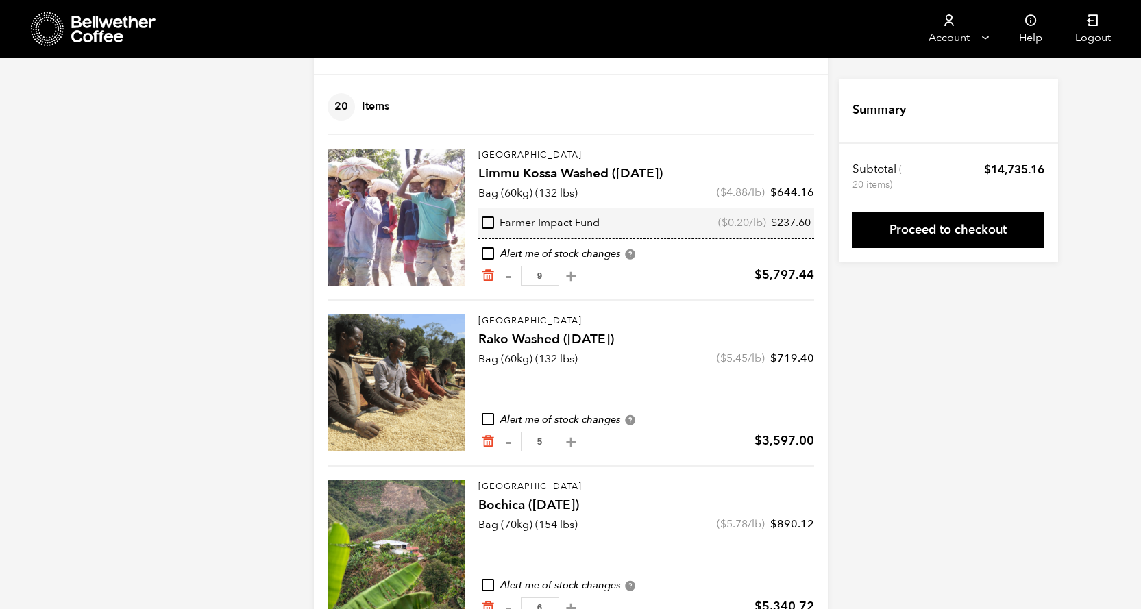
drag, startPoint x: 548, startPoint y: 275, endPoint x: 539, endPoint y: 274, distance: 9.6
click at [539, 274] on input "9" at bounding box center [540, 276] width 38 height 20
type input "4"
click at [925, 378] on div "Your Cart 20 Items Update cart 20 Items Ethiopia Limmu Kossa Washed (SEP 23) Ba…" at bounding box center [570, 320] width 1141 height 621
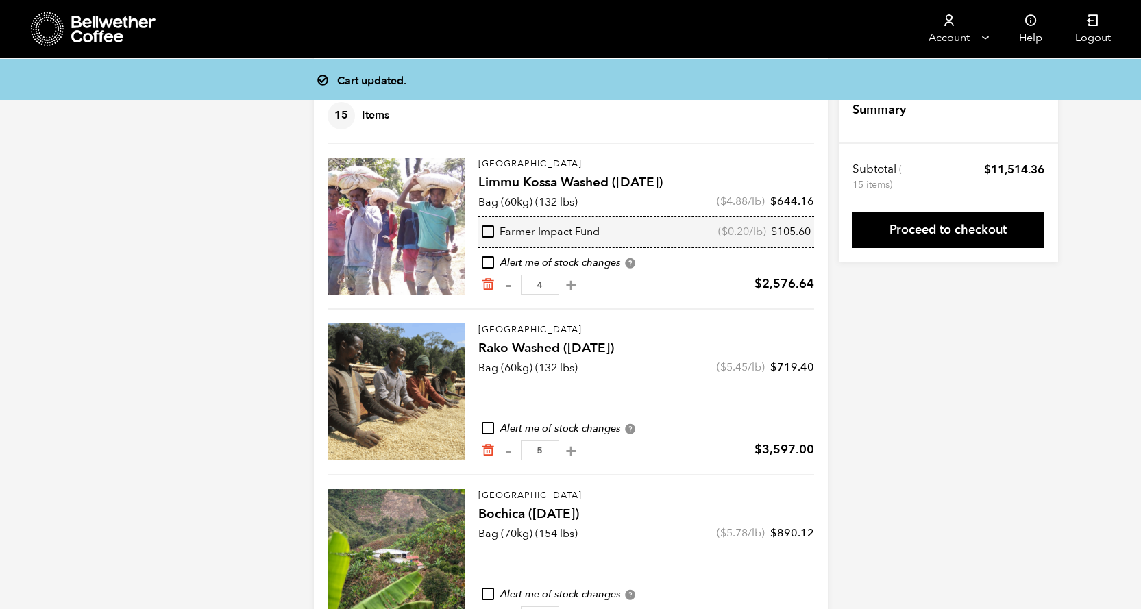
scroll to position [59, 0]
click at [554, 284] on input "4" at bounding box center [540, 286] width 38 height 20
drag, startPoint x: 561, startPoint y: 284, endPoint x: 535, endPoint y: 283, distance: 25.4
click at [536, 283] on input "4" at bounding box center [540, 286] width 38 height 20
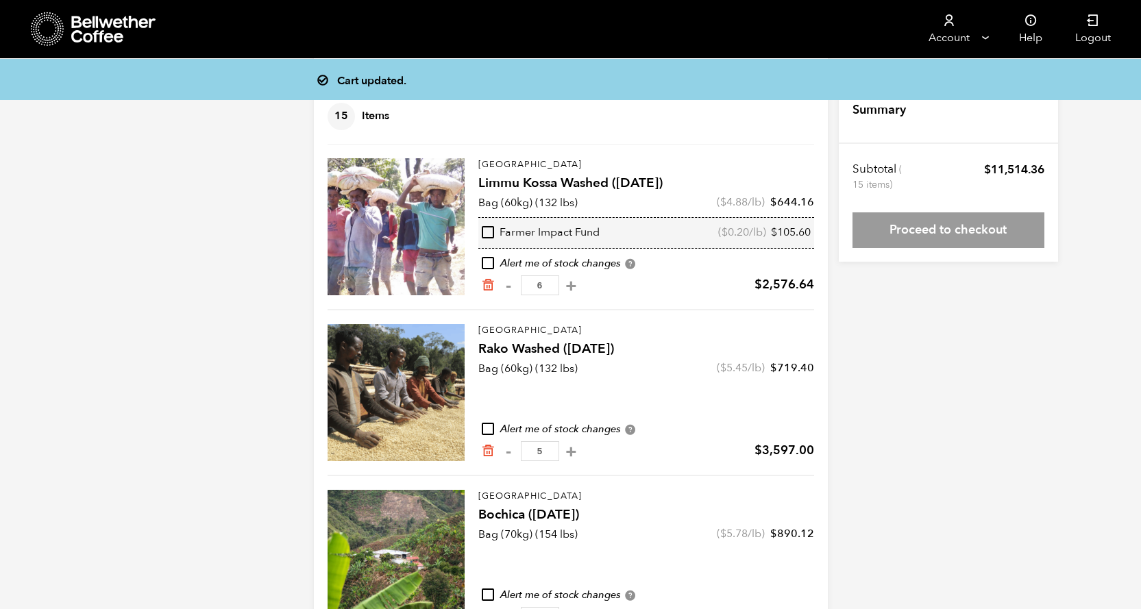
type input "6"
click at [869, 415] on div "Cart updated. Your Cart 15 Items Update cart 15 Items Ethiopia Limmu Kossa Wash…" at bounding box center [570, 330] width 1141 height 621
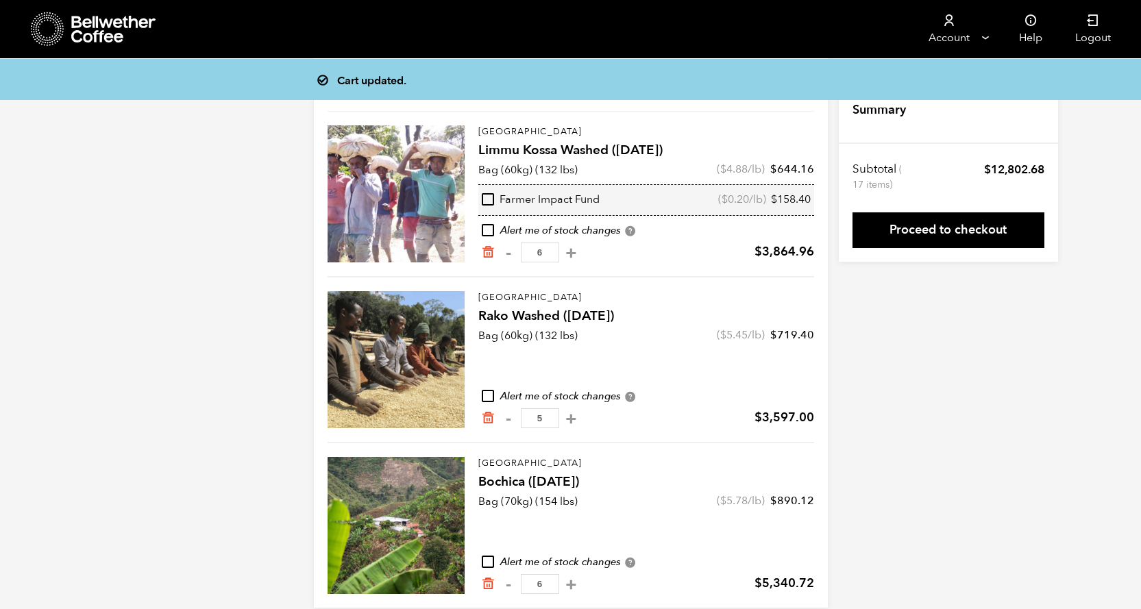
scroll to position [112, 0]
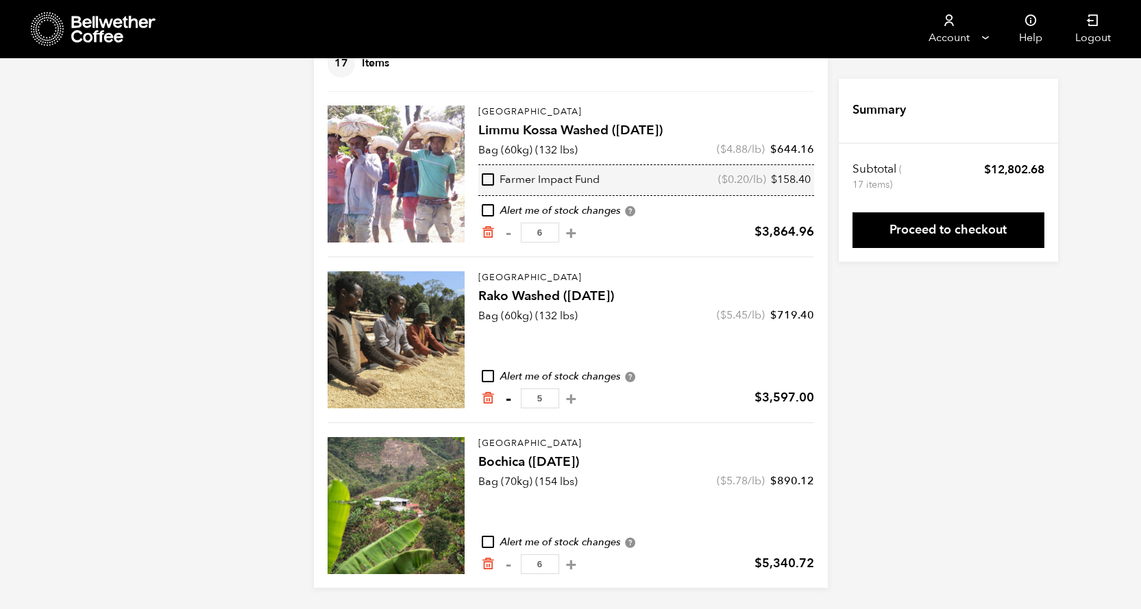
drag, startPoint x: 559, startPoint y: 398, endPoint x: 514, endPoint y: 398, distance: 44.6
click at [515, 398] on div "- 5 +" at bounding box center [540, 399] width 80 height 20
click at [901, 479] on div "Cart updated. Your Cart 17 Items Update cart 17 Items Ethiopia Limmu Kossa Wash…" at bounding box center [570, 277] width 1141 height 621
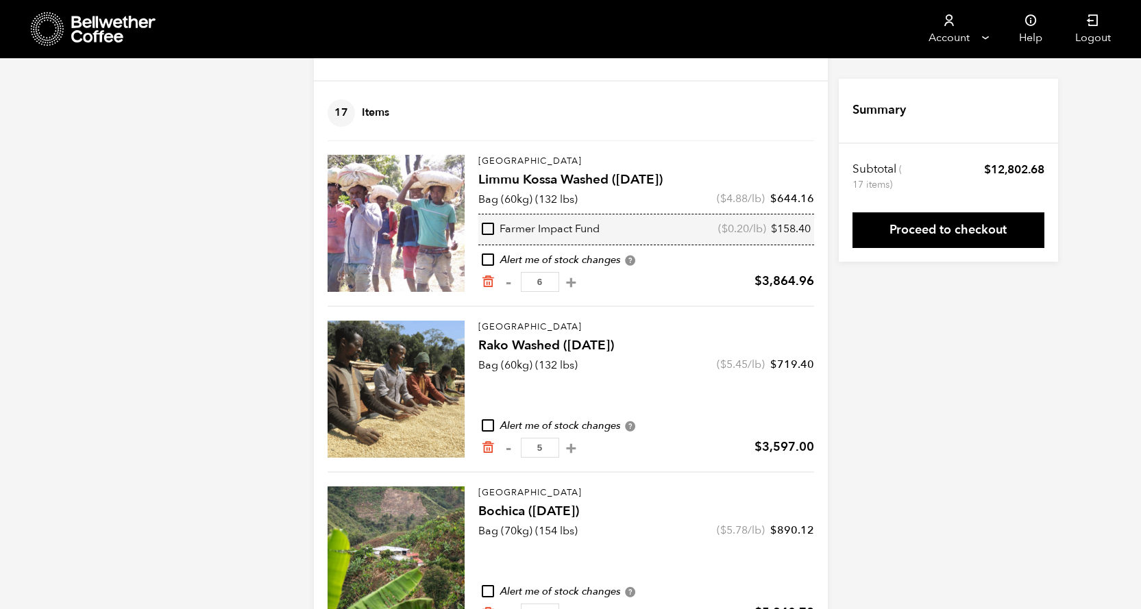
scroll to position [0, 0]
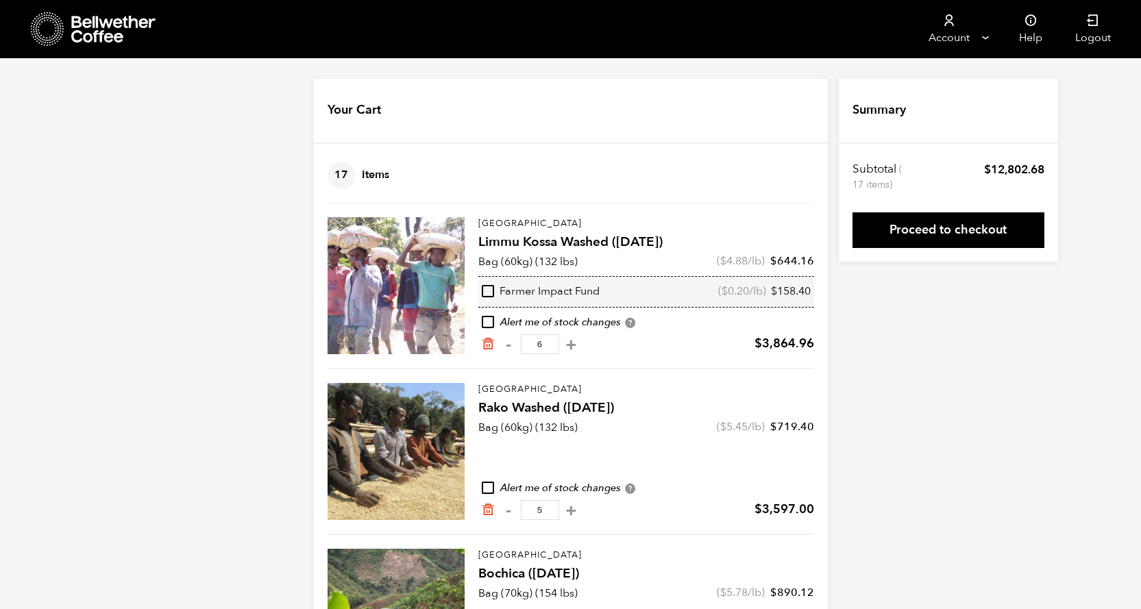
drag, startPoint x: 552, startPoint y: 339, endPoint x: 520, endPoint y: 338, distance: 31.5
click at [521, 338] on input "6" at bounding box center [540, 345] width 38 height 20
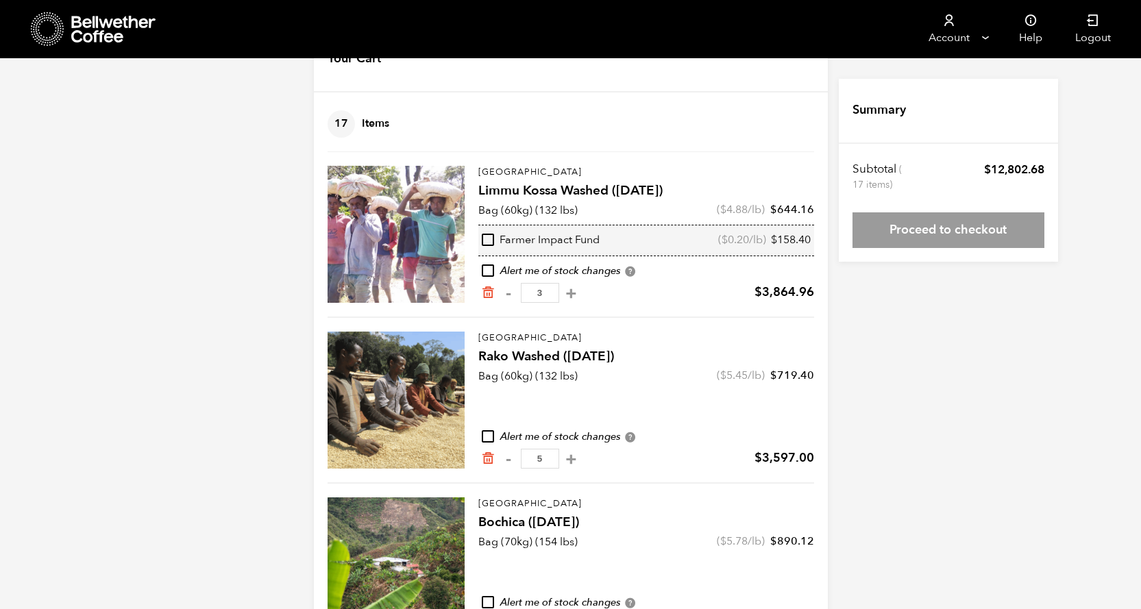
scroll to position [112, 0]
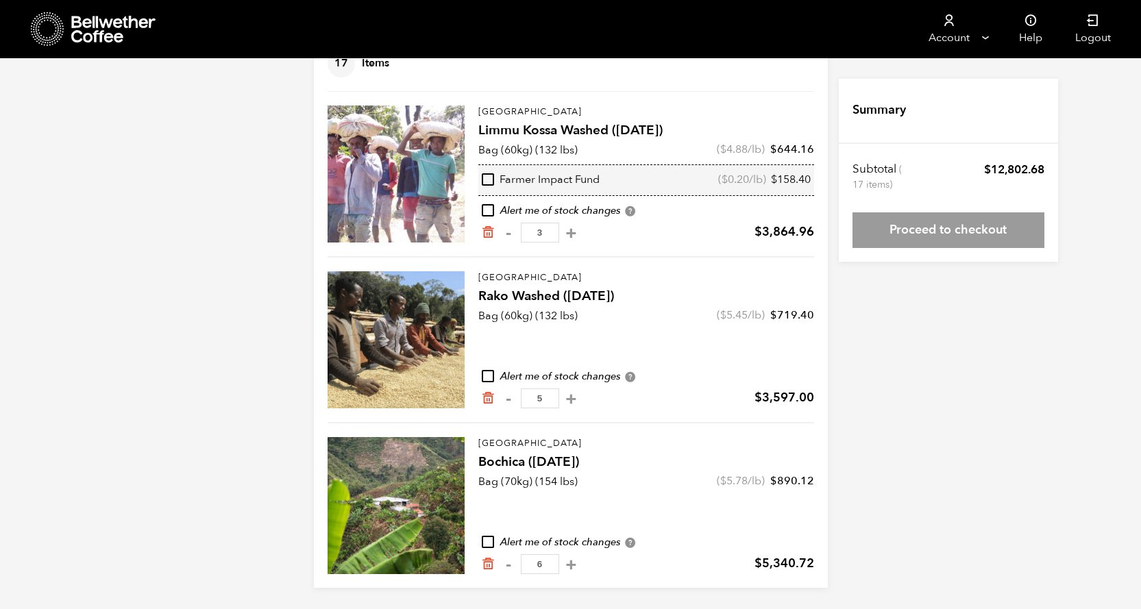
type input "3"
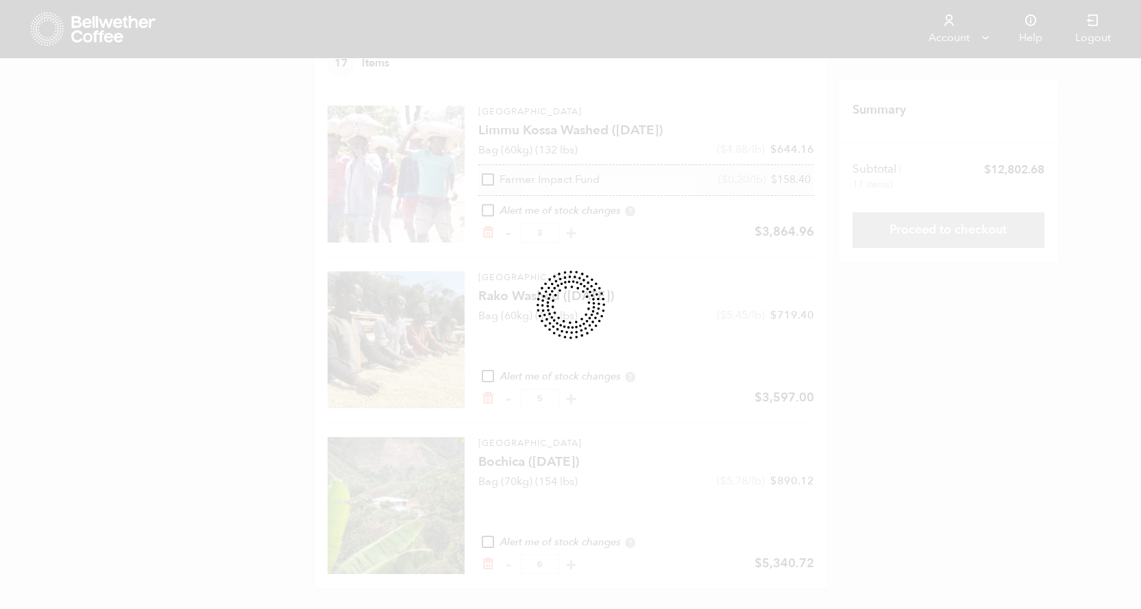
drag, startPoint x: 553, startPoint y: 398, endPoint x: 511, endPoint y: 398, distance: 41.1
click at [513, 398] on form "Your Cart 17 Items Update cart 17 Items Ethiopia Limmu Kossa Washed (SEP 23) Ba…" at bounding box center [571, 277] width 514 height 621
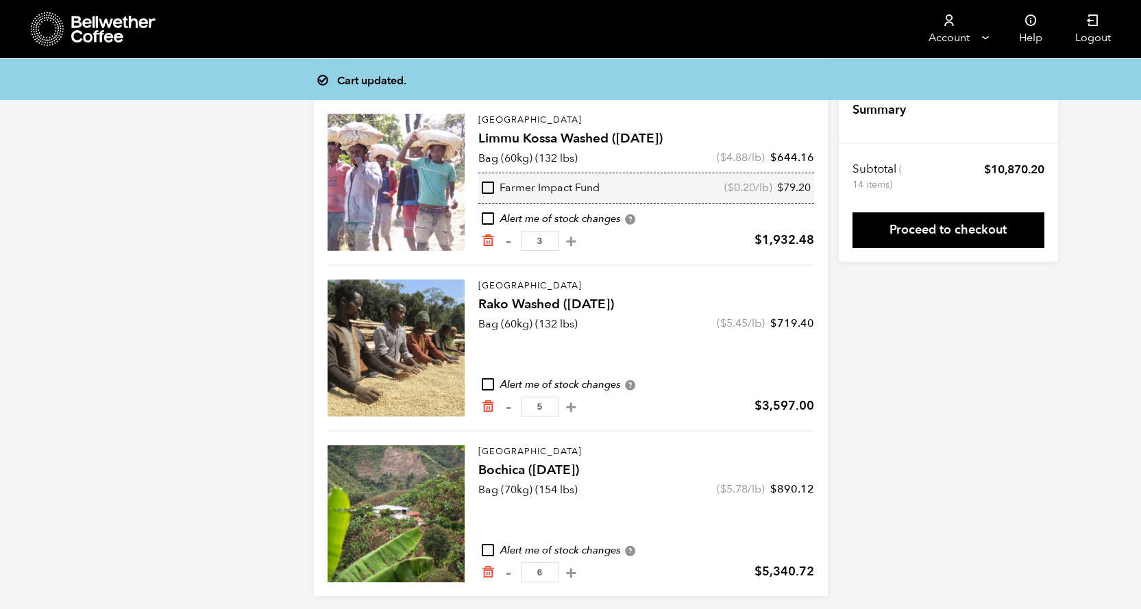
scroll to position [102, 0]
drag, startPoint x: 550, startPoint y: 408, endPoint x: 535, endPoint y: 408, distance: 15.1
click at [536, 408] on input "5" at bounding box center [540, 408] width 38 height 20
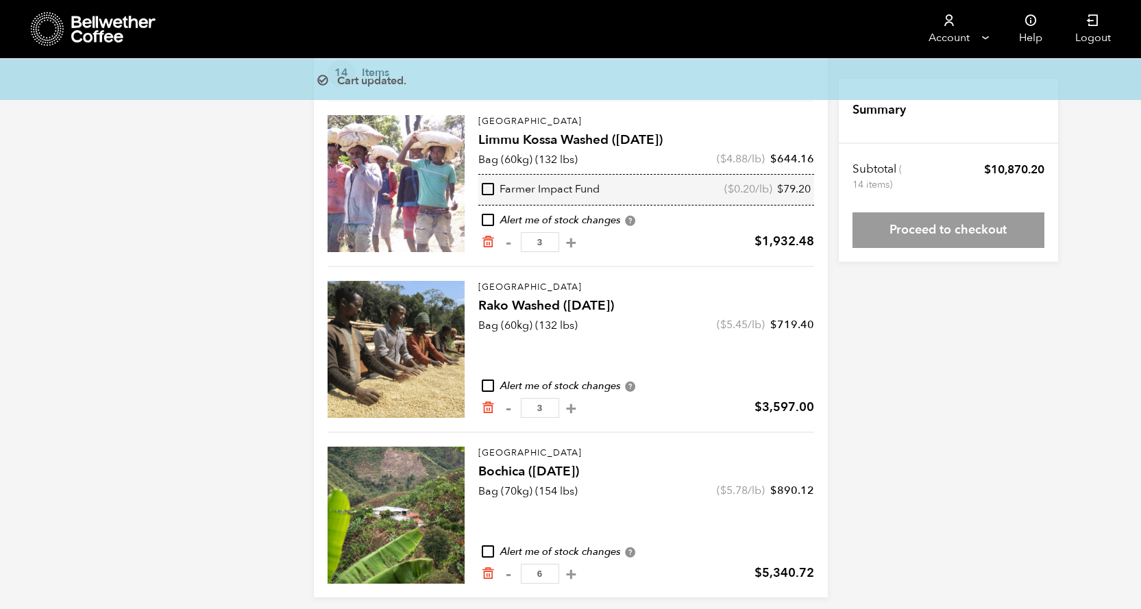
type input "3"
click at [954, 449] on div "Cart updated. Your Cart 14 Items Update cart 14 Items Ethiopia Limmu Kossa Wash…" at bounding box center [570, 287] width 1141 height 621
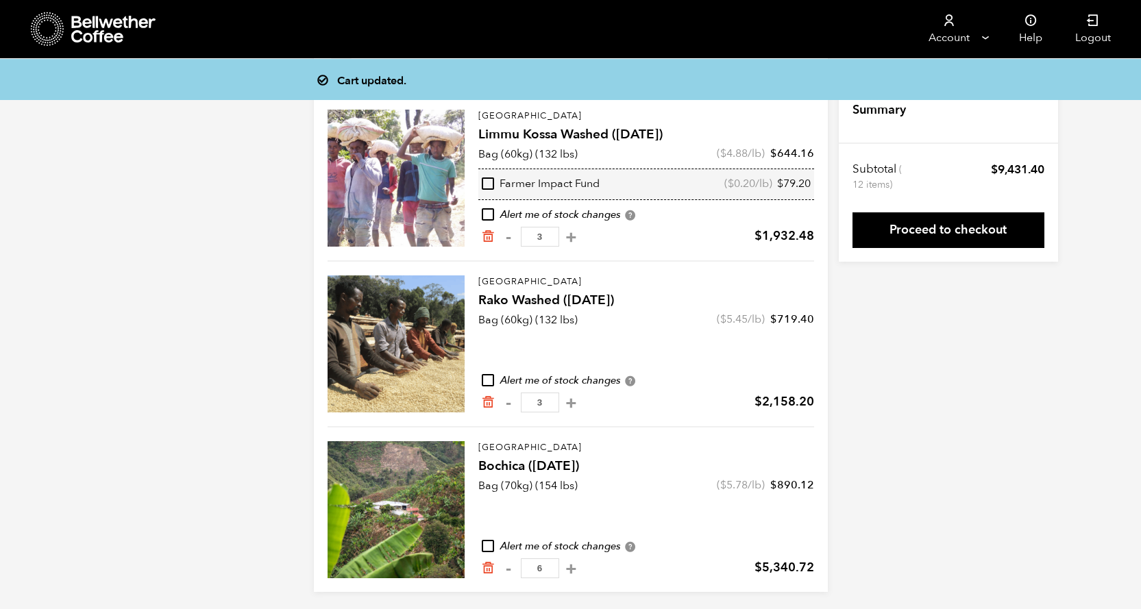
scroll to position [112, 0]
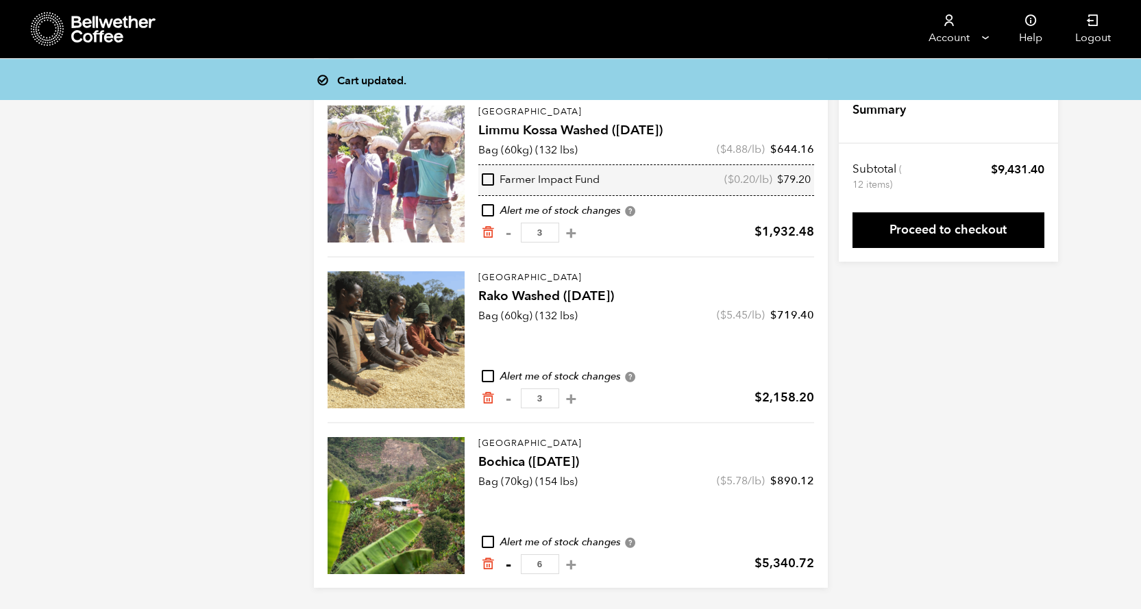
drag, startPoint x: 550, startPoint y: 566, endPoint x: 506, endPoint y: 564, distance: 43.9
click at [507, 564] on div "- 6 +" at bounding box center [540, 565] width 80 height 20
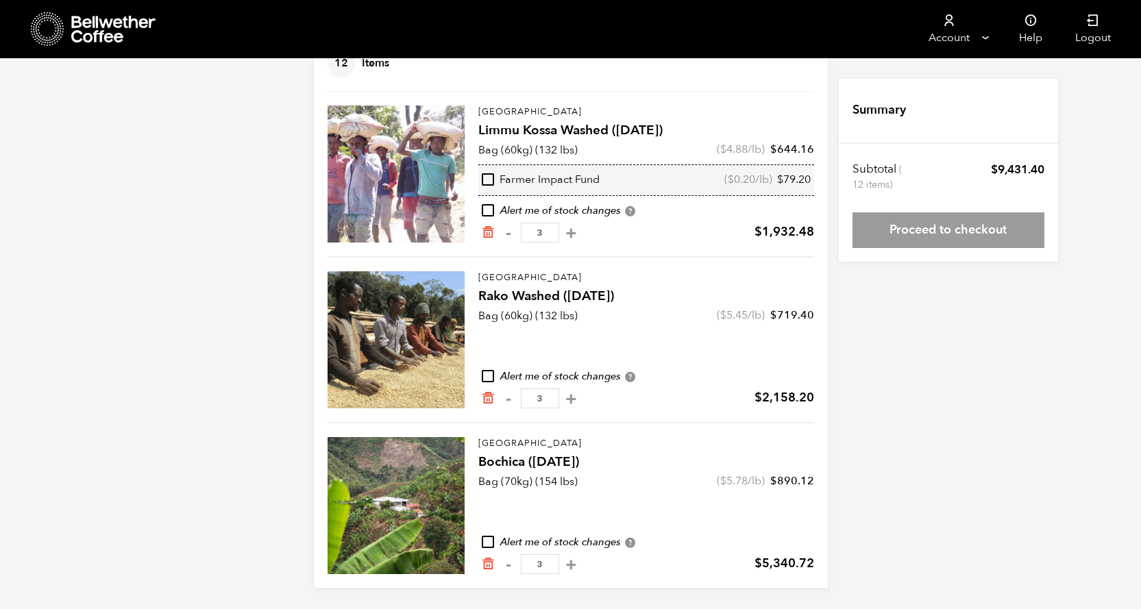
type input "3"
click at [901, 494] on div "Cart updated. Your Cart 12 Items Update cart 12 Items Ethiopia Limmu Kossa Wash…" at bounding box center [570, 277] width 1141 height 621
click at [928, 231] on link "Proceed to checkout" at bounding box center [949, 231] width 192 height 36
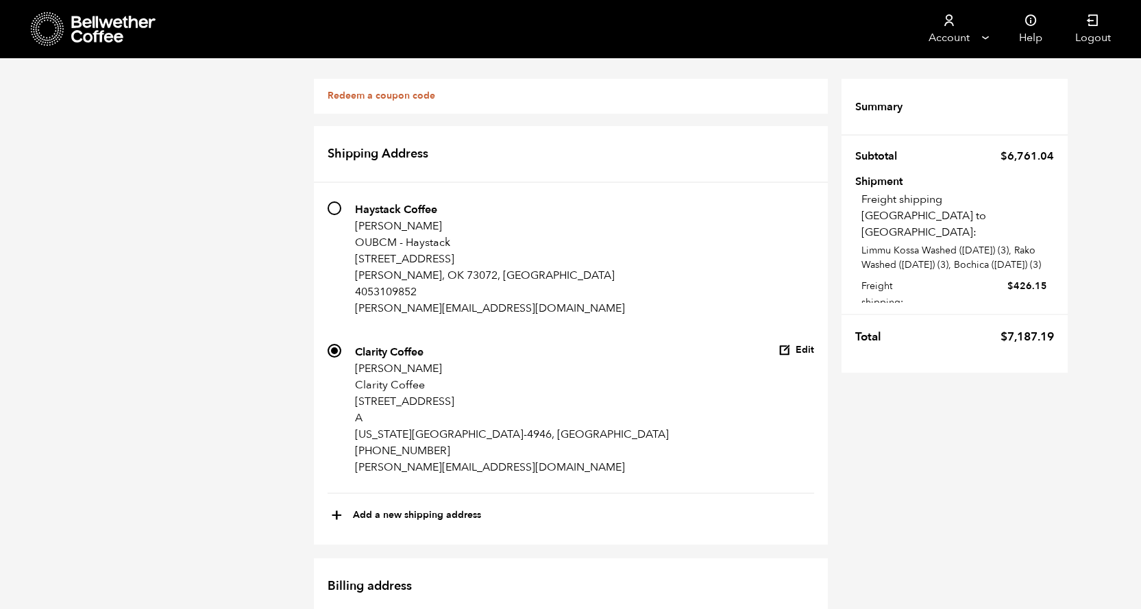
click at [337, 211] on input "542 Haystack Coffee Justin Talley OUBCM - Haystack 1203 Elm Avenue Norman, OK 7…" at bounding box center [335, 209] width 14 height 14
radio input "true"
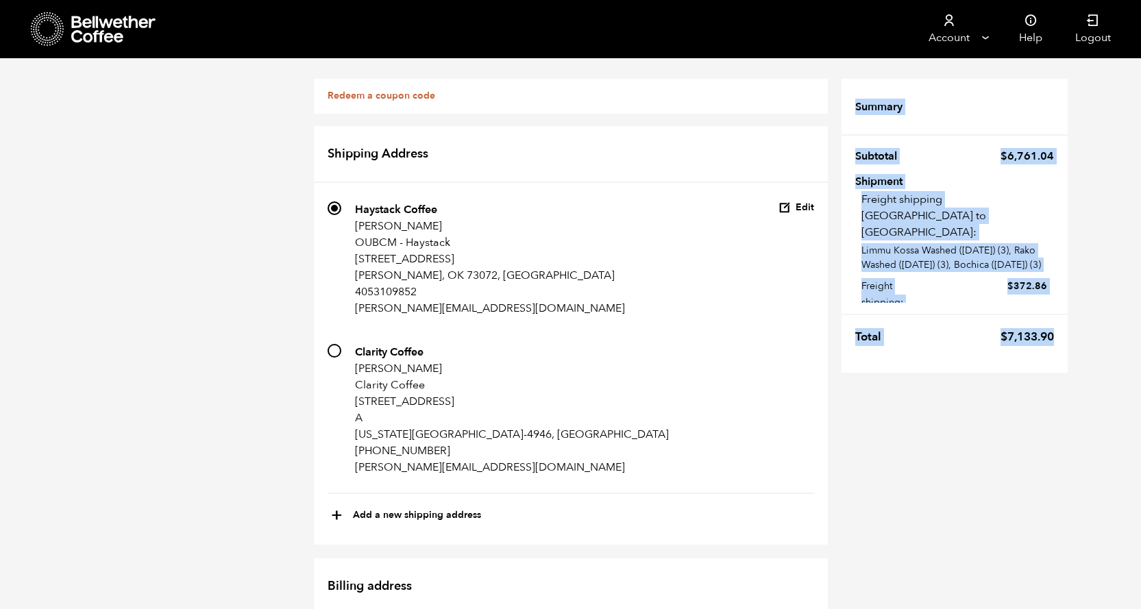
drag, startPoint x: 324, startPoint y: 204, endPoint x: 1058, endPoint y: 339, distance: 745.9
copy table "Review Items Ethiopia Limmu Kossa Washed (SEP 23) Qty 3 Bag (60kg) (132 lbs) ( …"
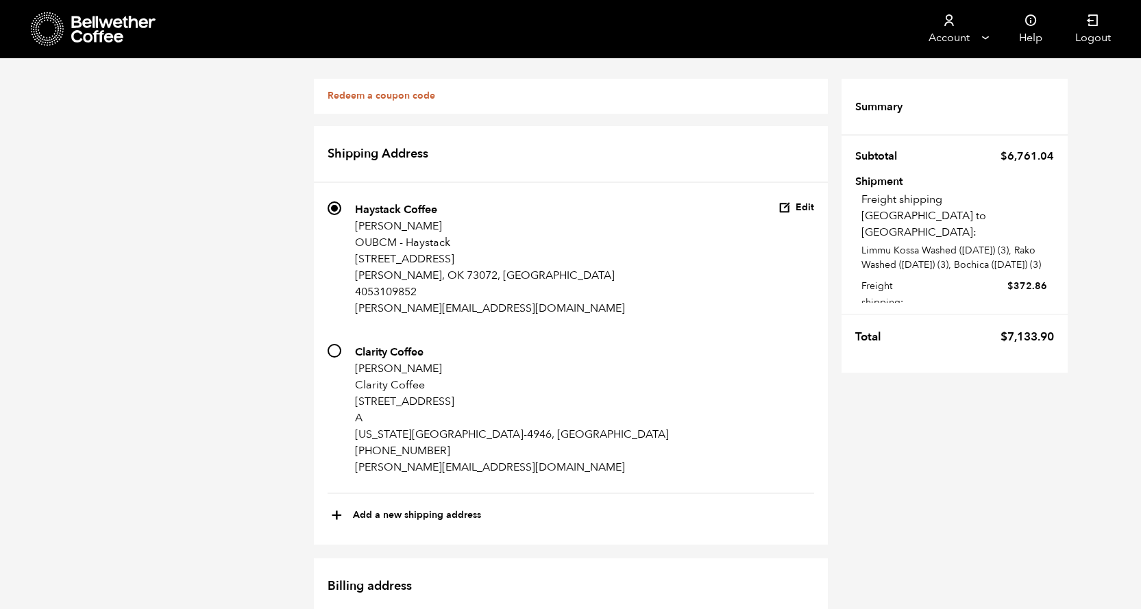
scroll to position [754, 0]
radio input "true"
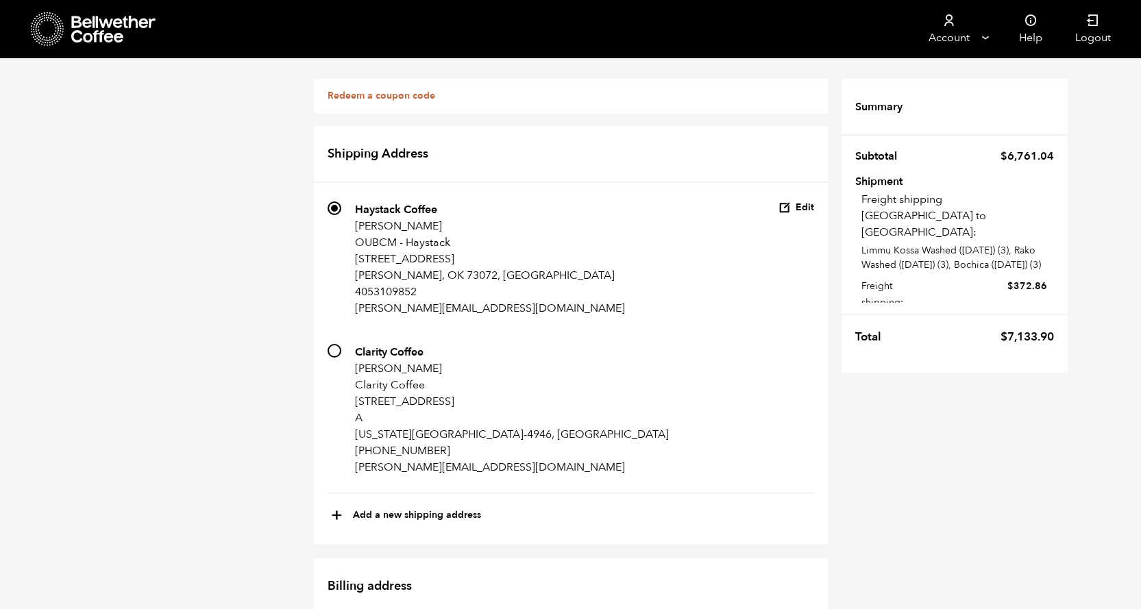
radio input "true"
click at [363, 95] on link "Redeem a coupon code" at bounding box center [382, 95] width 108 height 13
click at [406, 97] on link "Redeem a coupon code" at bounding box center [382, 95] width 108 height 13
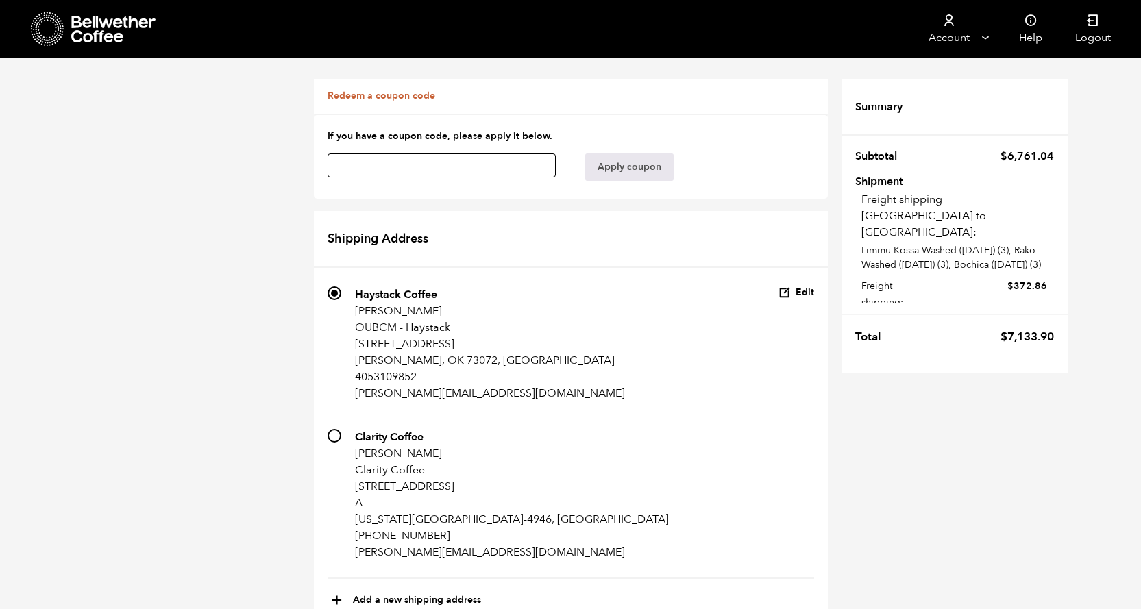
click at [402, 160] on input "text" at bounding box center [442, 166] width 229 height 24
type input "E"
type input "REDDIT"
click at [629, 163] on button "Apply coupon" at bounding box center [629, 167] width 88 height 27
